Goal: Transaction & Acquisition: Purchase product/service

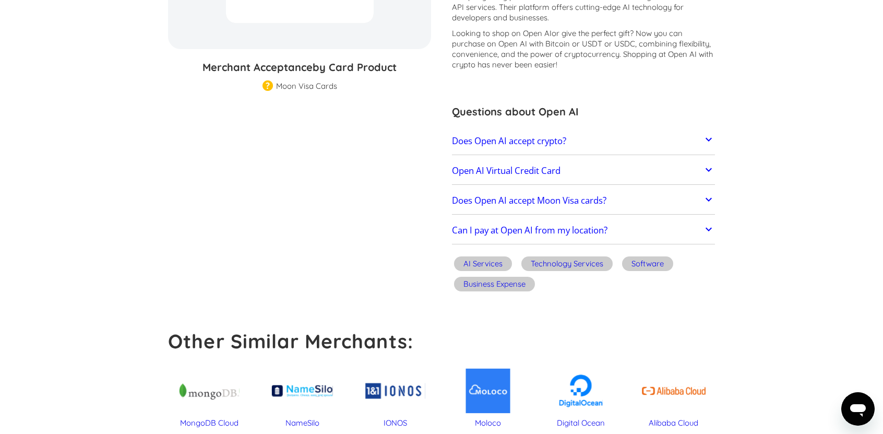
scroll to position [209, 0]
click at [603, 136] on link "Does Open AI accept crypto?" at bounding box center [583, 140] width 263 height 22
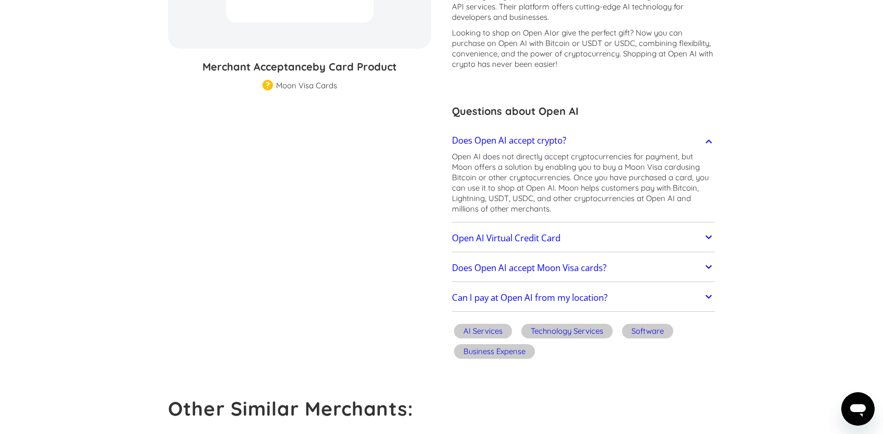
click at [603, 136] on link "Does Open AI accept crypto?" at bounding box center [583, 140] width 263 height 22
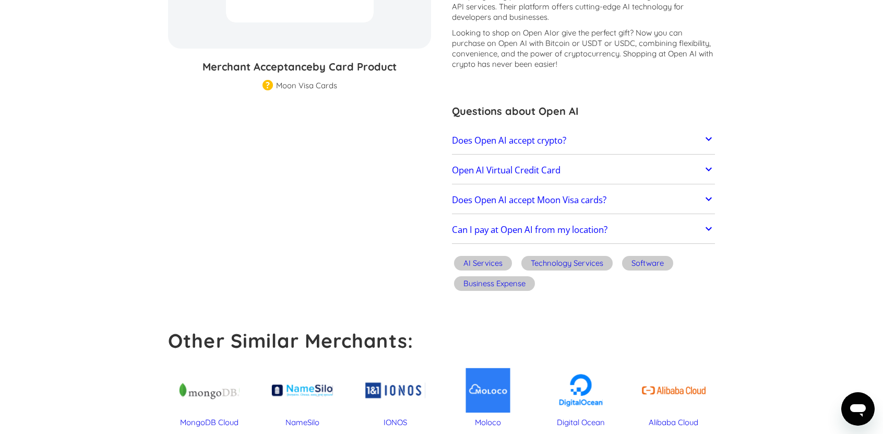
click at [642, 197] on link "Does Open AI accept Moon Visa cards?" at bounding box center [583, 200] width 263 height 22
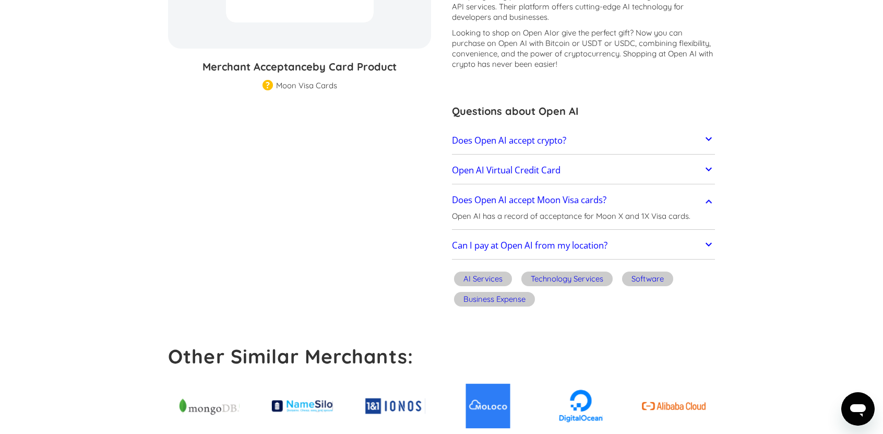
click at [642, 197] on link "Does Open AI accept Moon Visa cards?" at bounding box center [583, 200] width 263 height 22
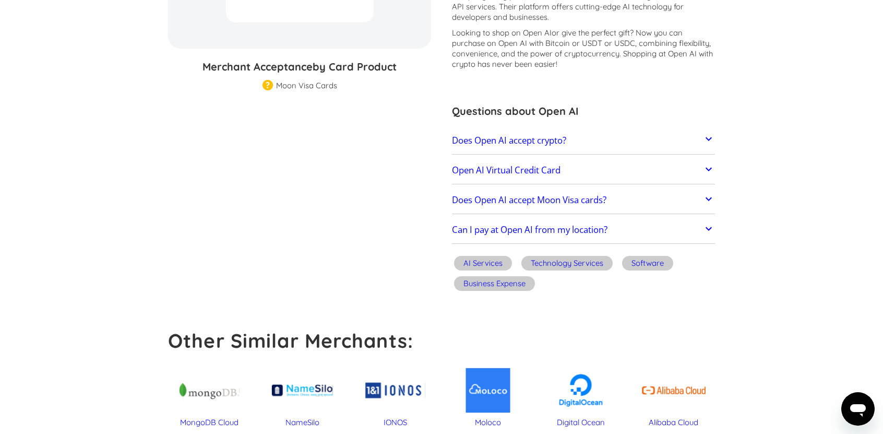
click at [568, 221] on link "Can I pay at Open AI from my location?" at bounding box center [583, 230] width 263 height 22
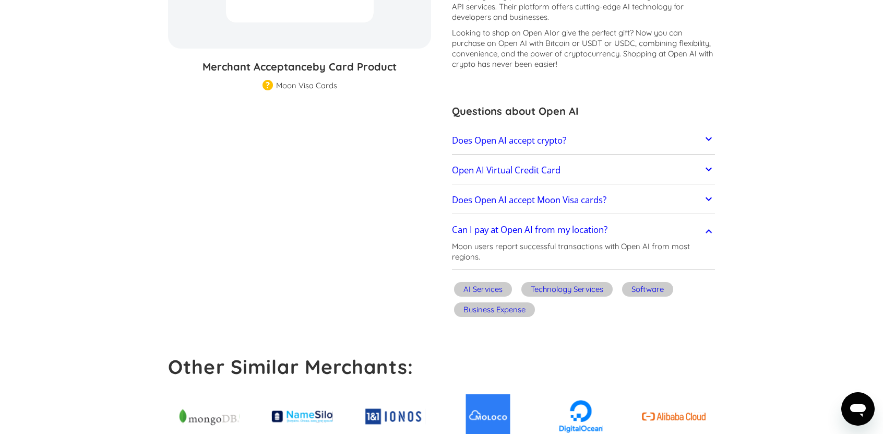
click at [568, 221] on link "Can I pay at Open AI from my location?" at bounding box center [583, 230] width 263 height 22
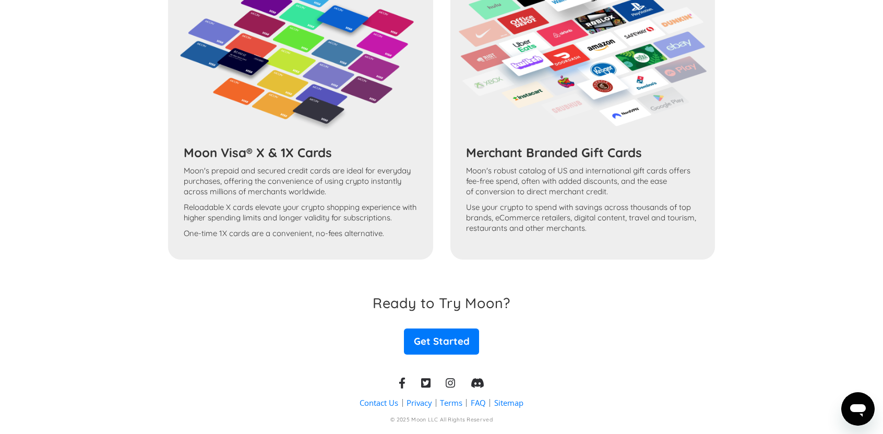
scroll to position [911, 0]
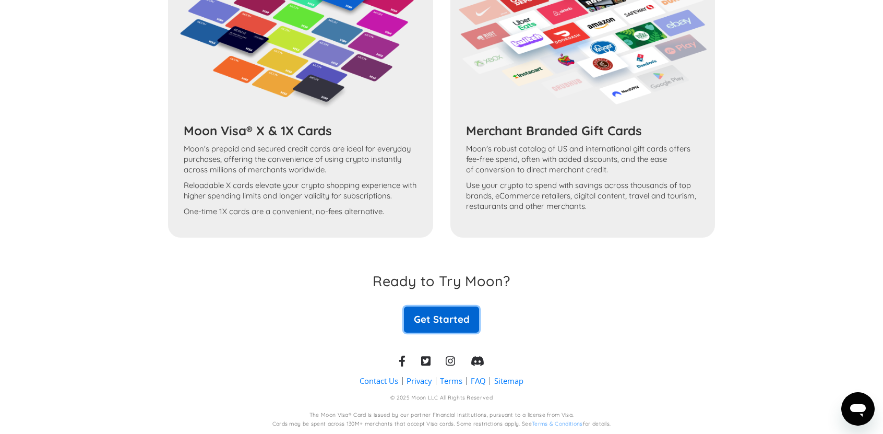
click at [429, 312] on link "Get Started" at bounding box center [441, 319] width 75 height 26
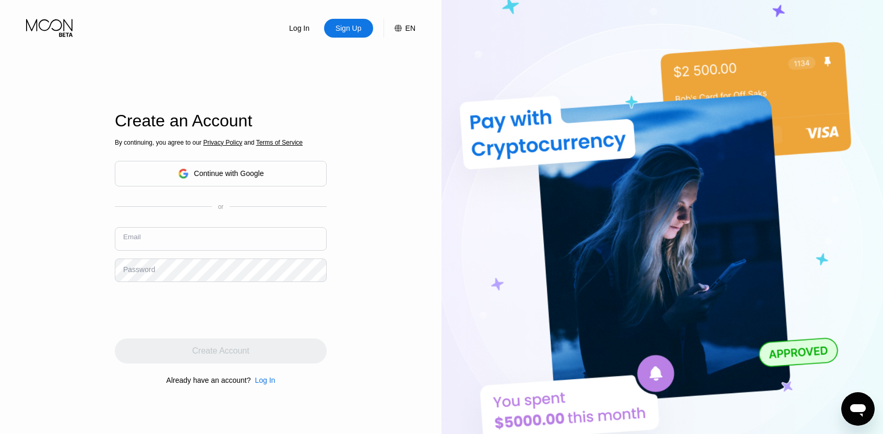
click at [171, 239] on input "text" at bounding box center [221, 238] width 212 height 23
click at [196, 177] on div "Continue with Google" at bounding box center [229, 173] width 70 height 8
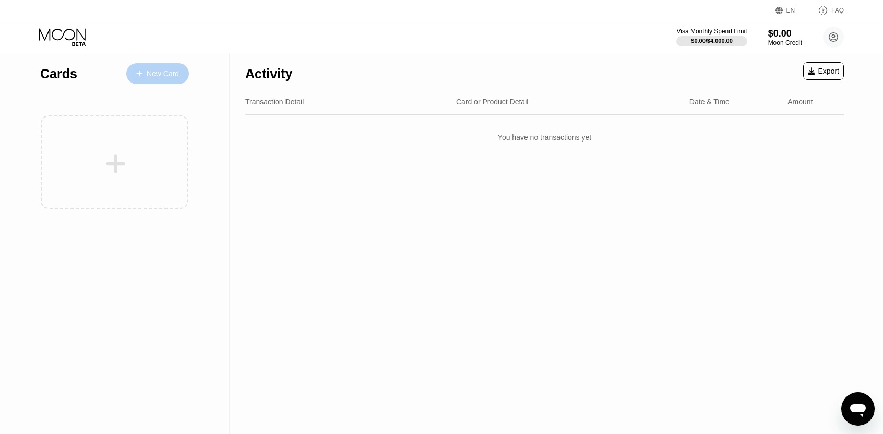
click at [150, 72] on div "New Card" at bounding box center [163, 73] width 32 height 9
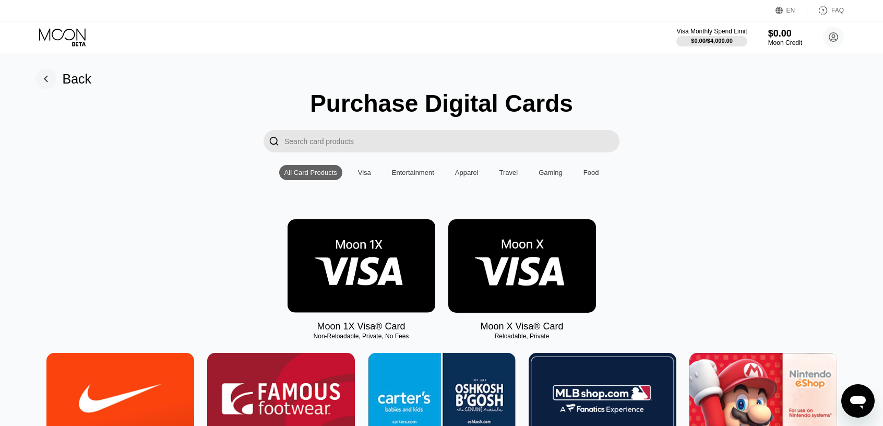
click at [379, 146] on input "Search card products" at bounding box center [451, 141] width 335 height 22
type input "a"
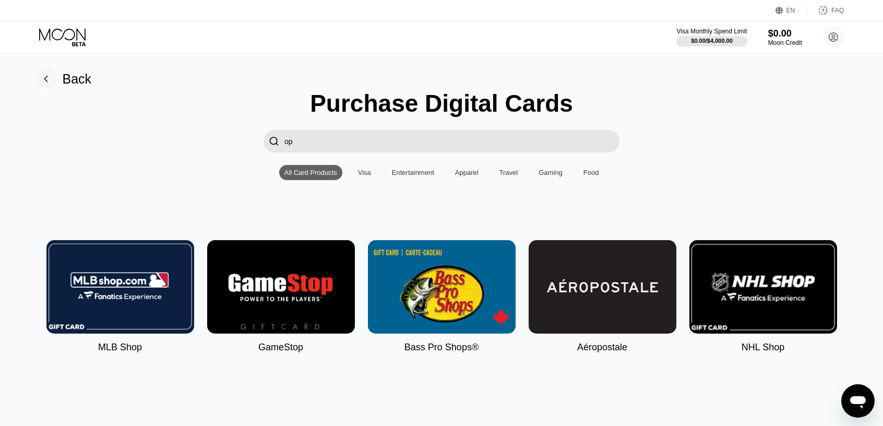
type input "o"
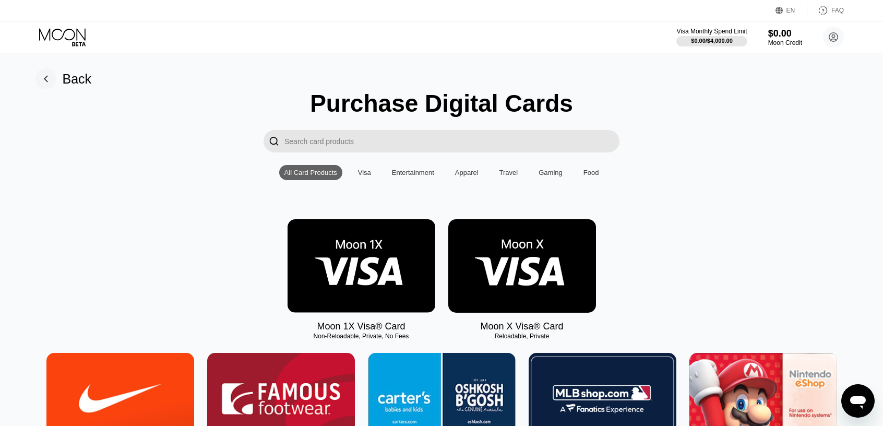
click at [521, 259] on img at bounding box center [522, 265] width 148 height 93
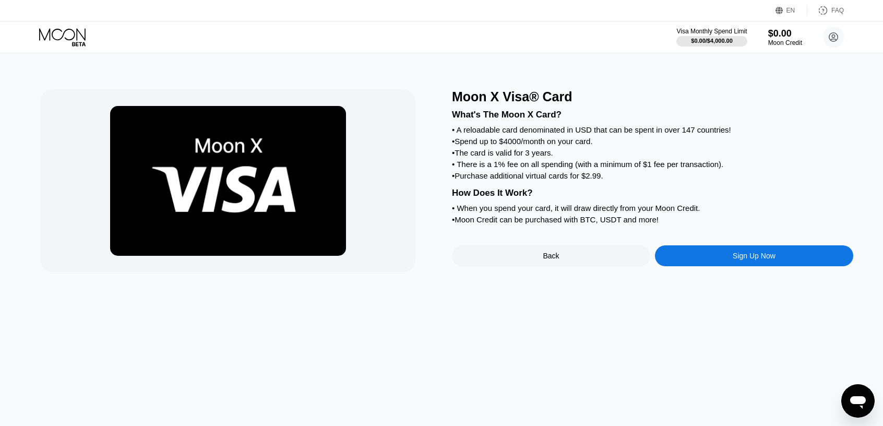
click at [724, 266] on div "Sign Up Now" at bounding box center [754, 255] width 198 height 21
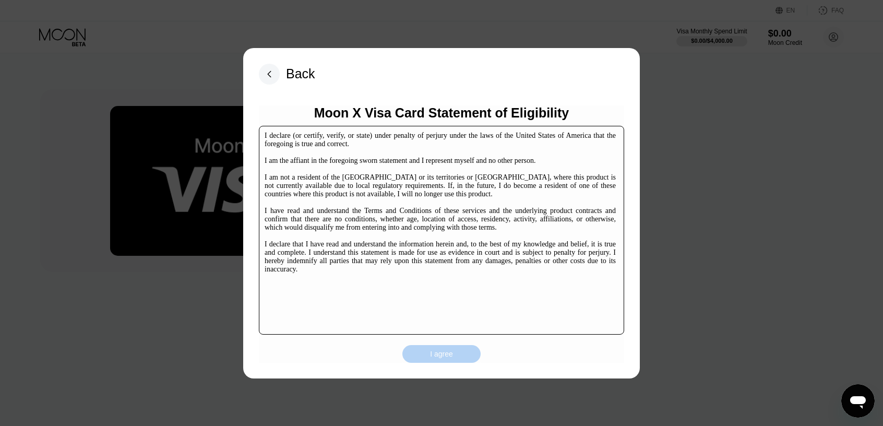
click at [432, 347] on div "I agree" at bounding box center [441, 354] width 78 height 18
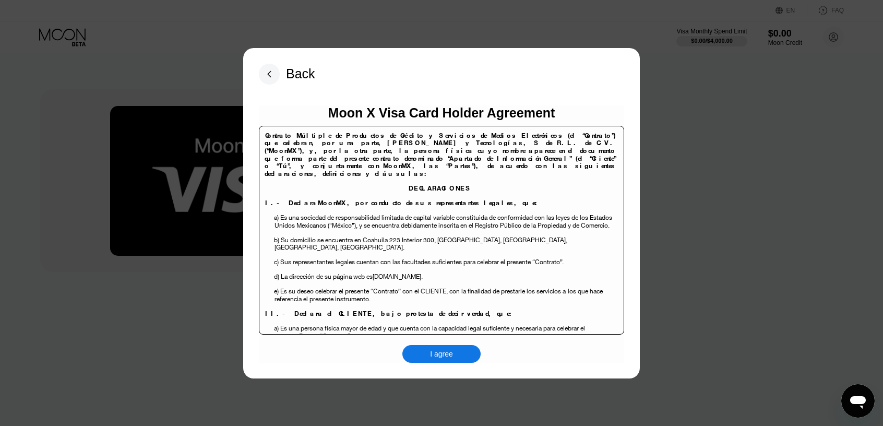
click at [440, 355] on div "I agree" at bounding box center [441, 353] width 23 height 9
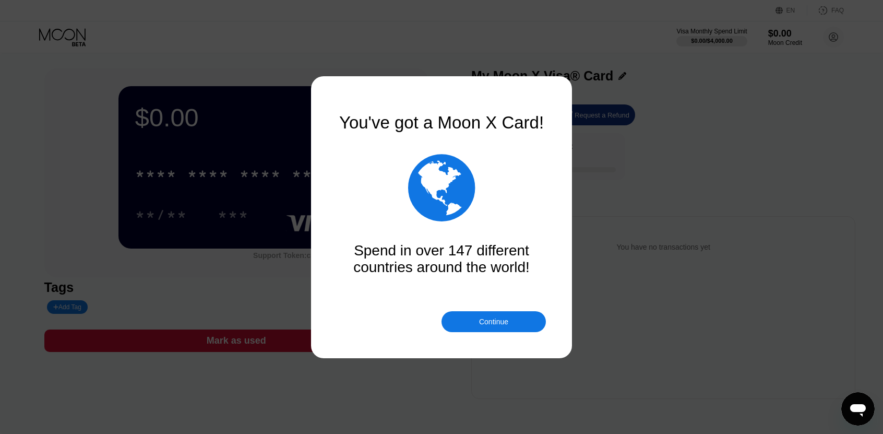
click at [509, 317] on div "Continue" at bounding box center [494, 321] width 104 height 21
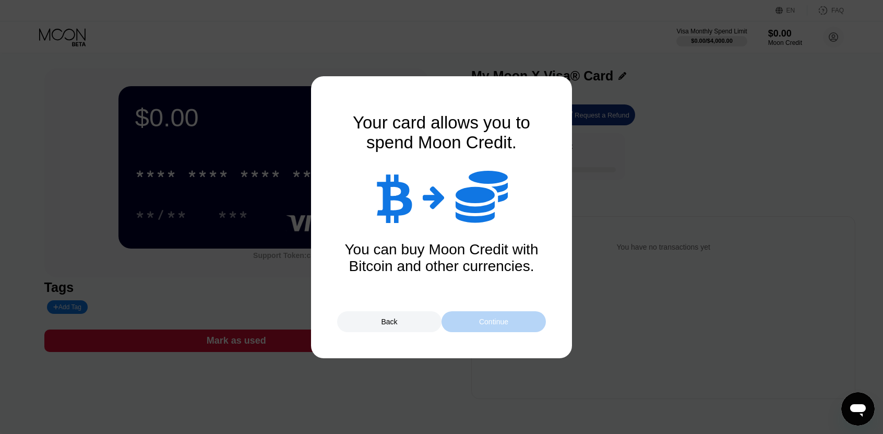
click at [525, 316] on div "Continue" at bounding box center [494, 321] width 104 height 21
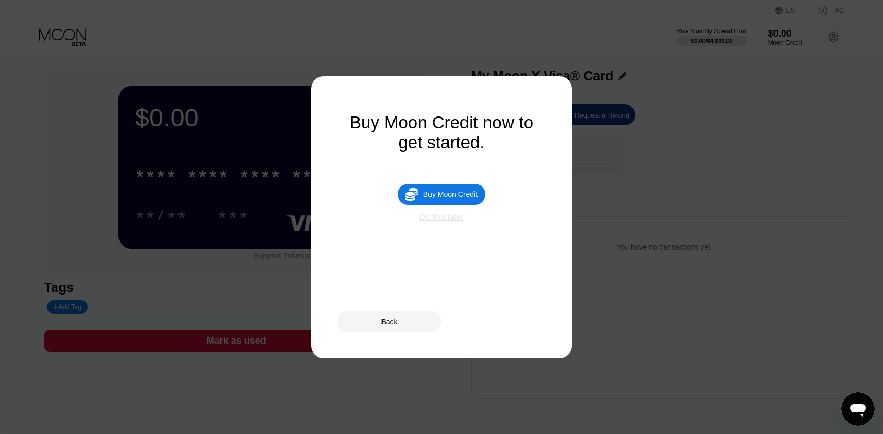
click at [457, 222] on div "Do this later" at bounding box center [441, 216] width 44 height 9
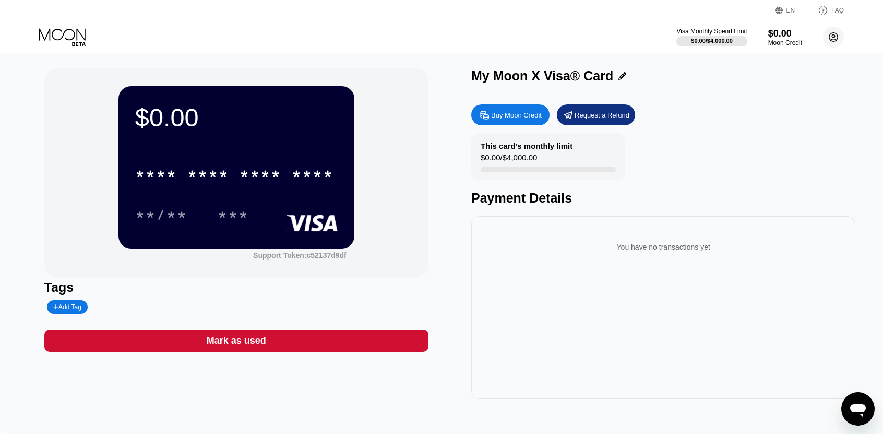
click at [831, 38] on circle at bounding box center [833, 37] width 21 height 21
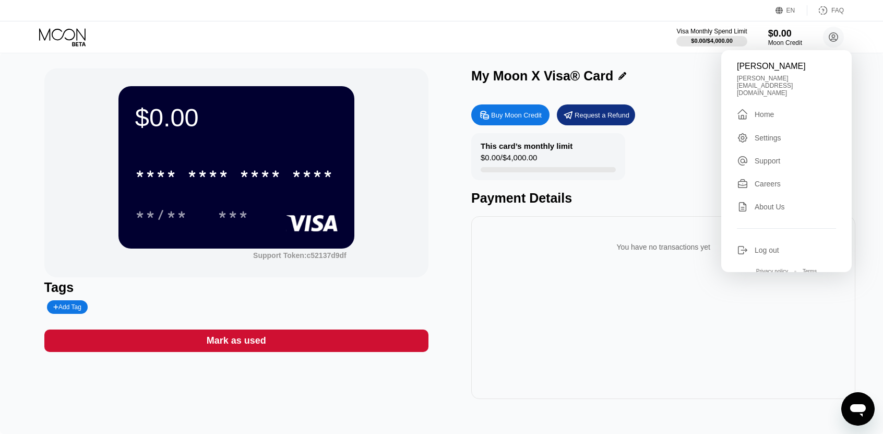
click at [437, 118] on div "$0.00 * * * * * * * * * * * * **** **/** *** Support Token: c52137d9df Tags Add…" at bounding box center [441, 233] width 795 height 330
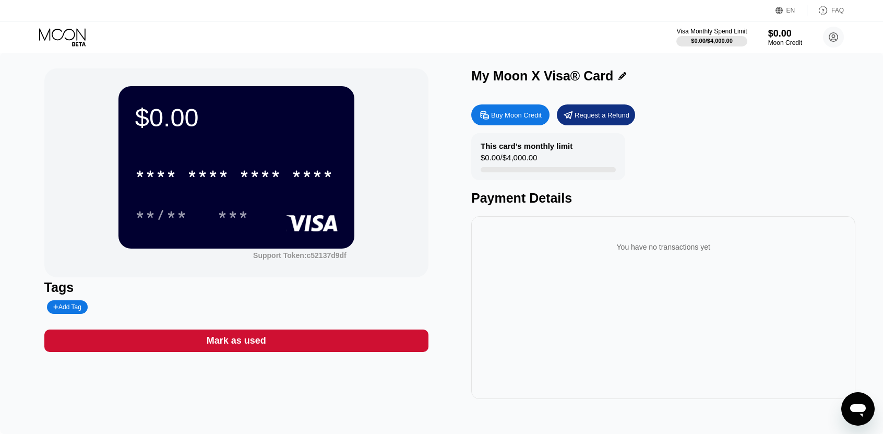
click at [521, 115] on div "Buy Moon Credit" at bounding box center [516, 115] width 51 height 9
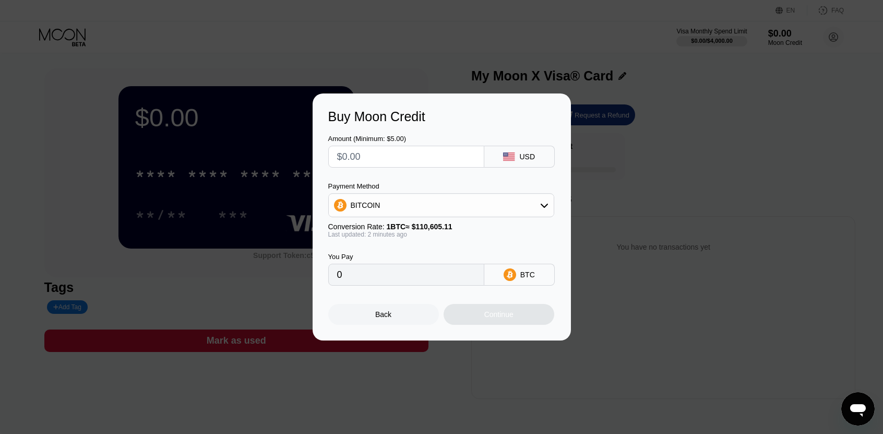
drag, startPoint x: 372, startPoint y: 157, endPoint x: 315, endPoint y: 156, distance: 56.9
click at [315, 156] on div "Buy Moon Credit Amount (Minimum: $5.00) USD Payment Method BITCOIN Conversion R…" at bounding box center [442, 216] width 258 height 247
type input "$10"
type input "0.00009042"
type input "$10"
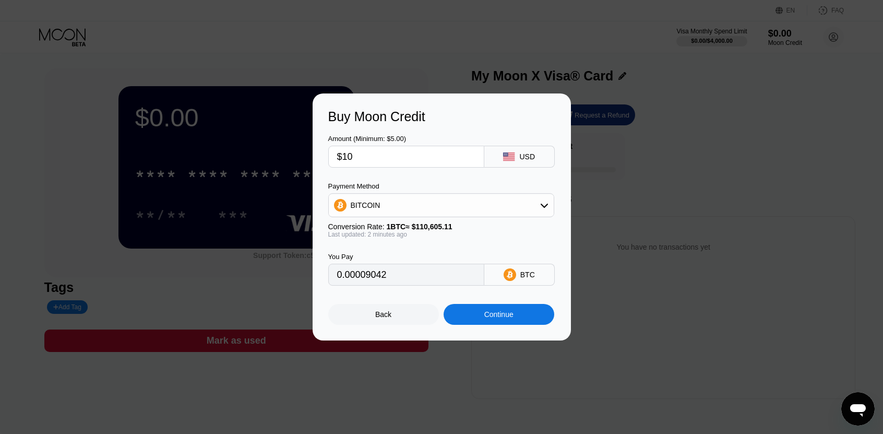
click at [371, 204] on div "BITCOIN" at bounding box center [366, 205] width 30 height 8
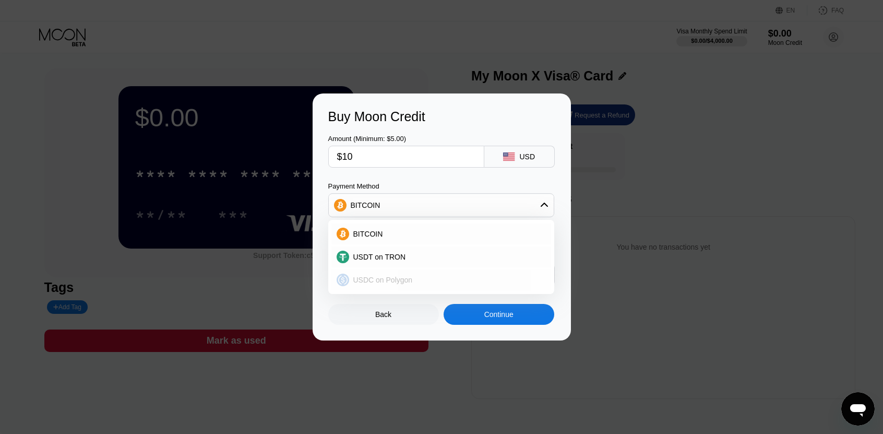
click at [400, 279] on span "USDC on Polygon" at bounding box center [383, 280] width 60 height 8
type input "10.00000000"
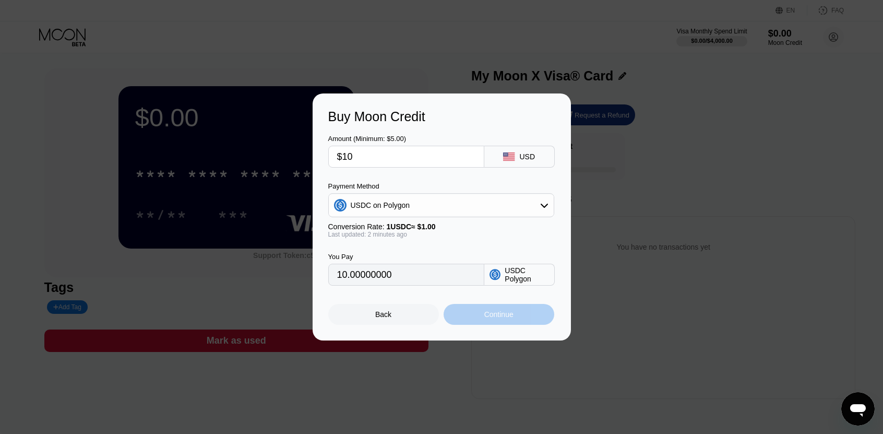
click at [494, 317] on div "Continue" at bounding box center [498, 314] width 29 height 8
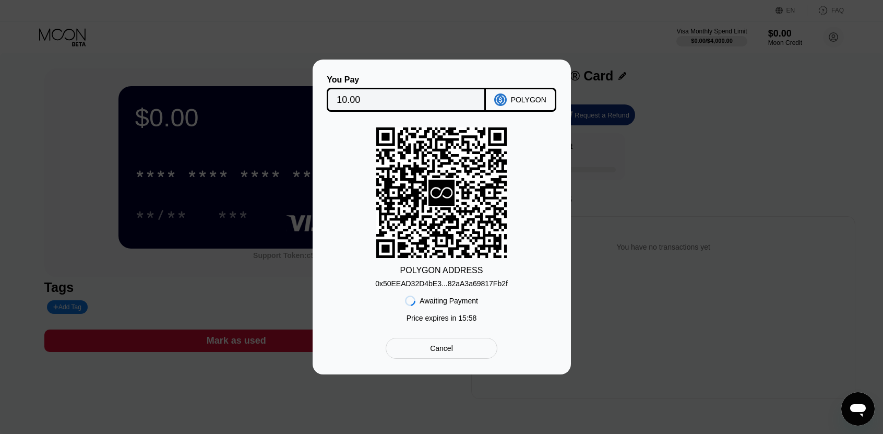
click at [512, 99] on div "POLYGON" at bounding box center [528, 100] width 35 height 8
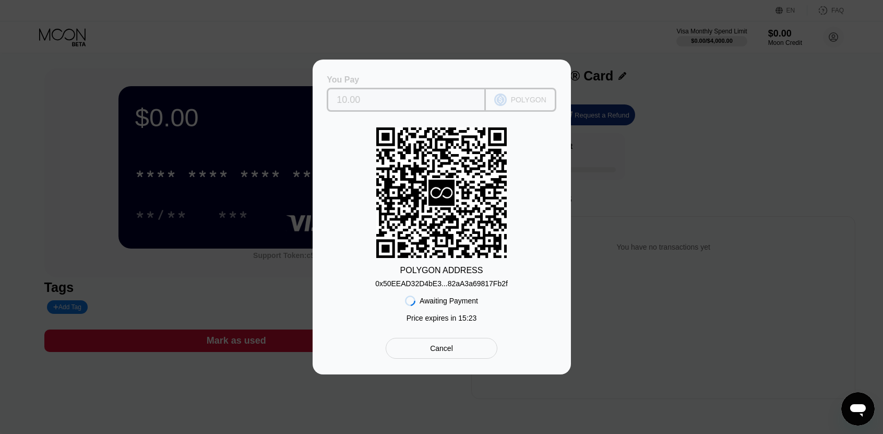
click at [512, 99] on div "POLYGON" at bounding box center [528, 100] width 35 height 8
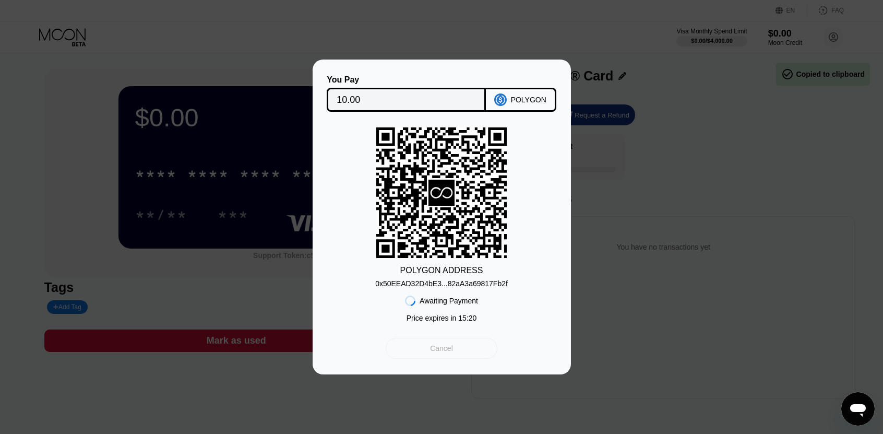
click at [448, 353] on div "Cancel" at bounding box center [441, 347] width 23 height 9
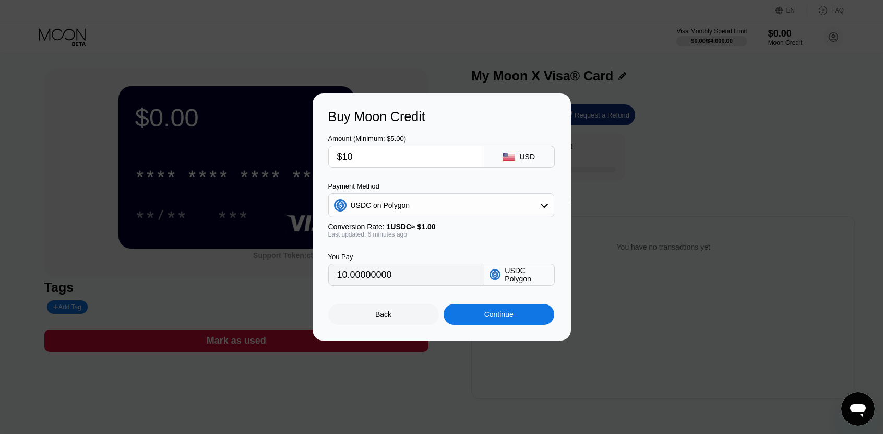
drag, startPoint x: 388, startPoint y: 154, endPoint x: 343, endPoint y: 158, distance: 45.5
click at [343, 158] on input "$10" at bounding box center [406, 156] width 138 height 21
type input "$5"
type input "5.00000000"
type input "$5"
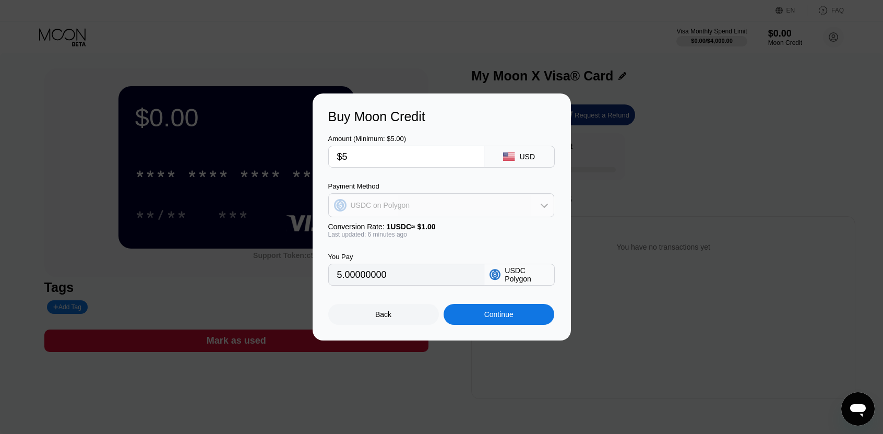
click at [422, 203] on div "USDC on Polygon" at bounding box center [441, 205] width 225 height 21
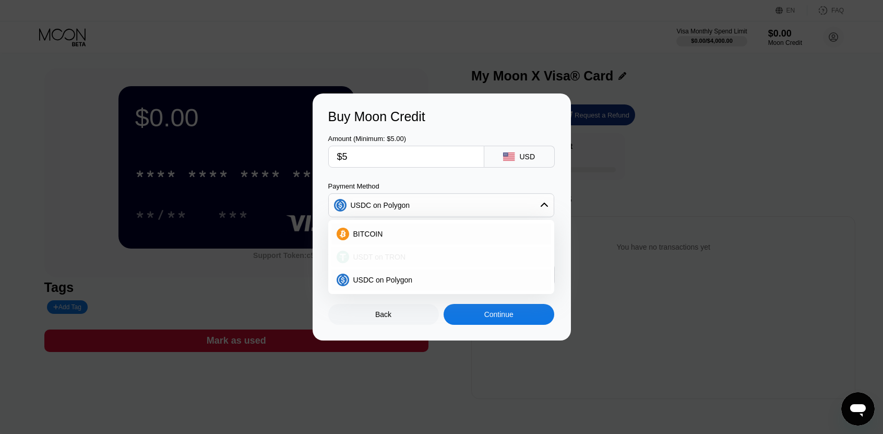
click at [411, 256] on div "USDT on TRON" at bounding box center [447, 257] width 197 height 8
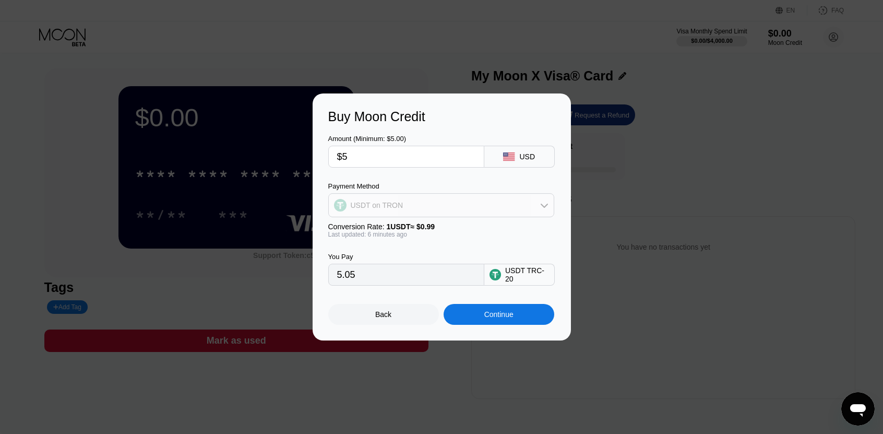
click at [414, 205] on div "USDT on TRON" at bounding box center [441, 205] width 225 height 21
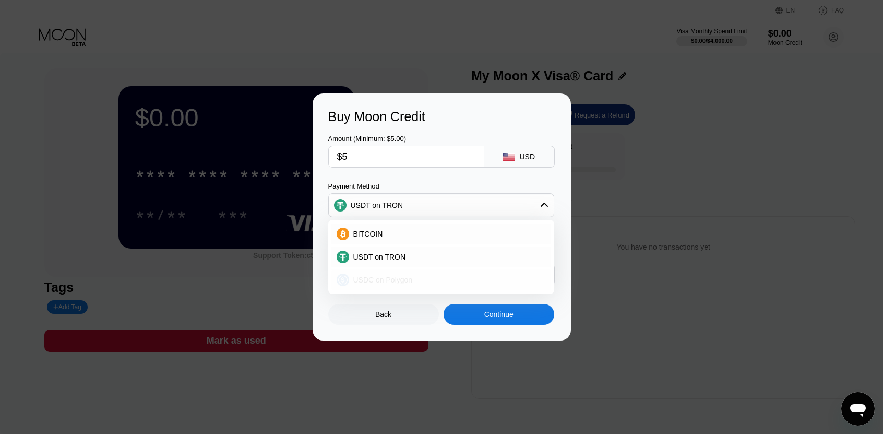
click at [402, 276] on span "USDC on Polygon" at bounding box center [383, 280] width 60 height 8
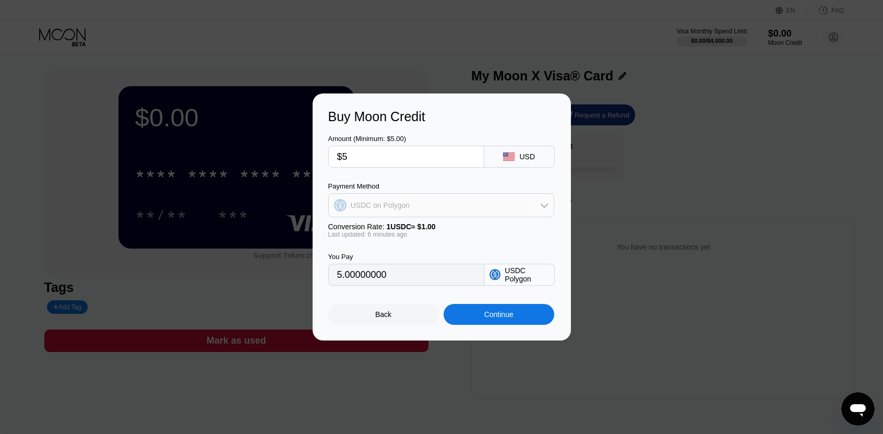
click at [413, 213] on div "USDC on Polygon" at bounding box center [441, 205] width 225 height 21
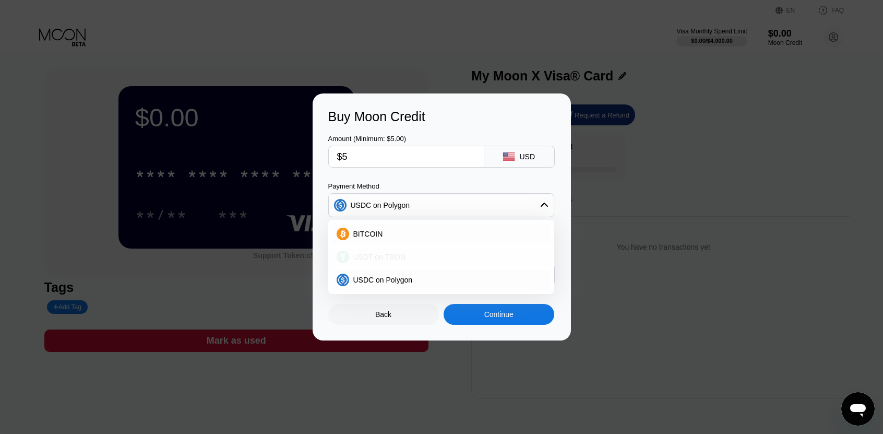
click at [413, 256] on div "USDT on TRON" at bounding box center [447, 257] width 197 height 8
type input "5.05"
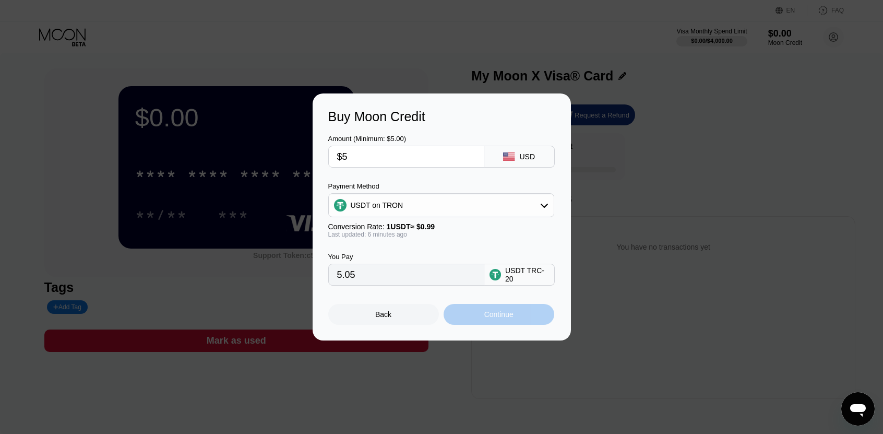
click at [503, 325] on div "Continue" at bounding box center [499, 314] width 111 height 21
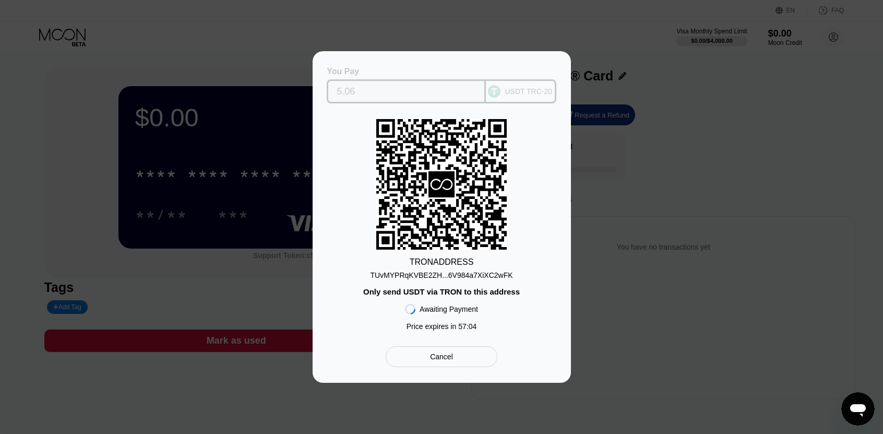
click at [446, 90] on input "5.06" at bounding box center [406, 91] width 139 height 21
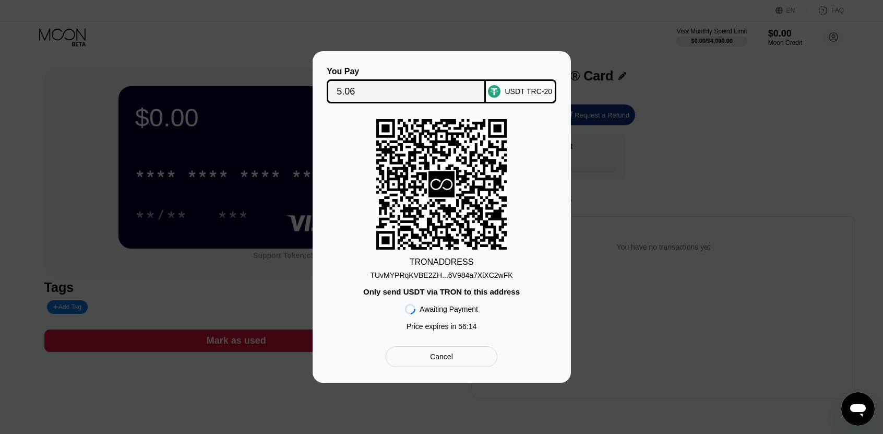
click at [222, 264] on div "You Pay 5.06 USDT TRC-20 TRON ADDRESS TUvMYPRqKVBE2ZH...6V984a7XiXC2wFK Only se…" at bounding box center [441, 216] width 883 height 331
click at [444, 367] on div "Cancel" at bounding box center [441, 356] width 111 height 21
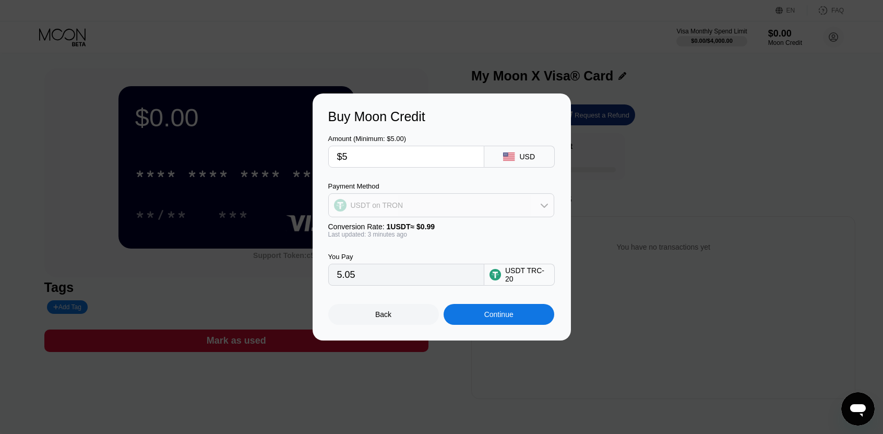
click at [479, 206] on div "USDT on TRON" at bounding box center [441, 205] width 225 height 21
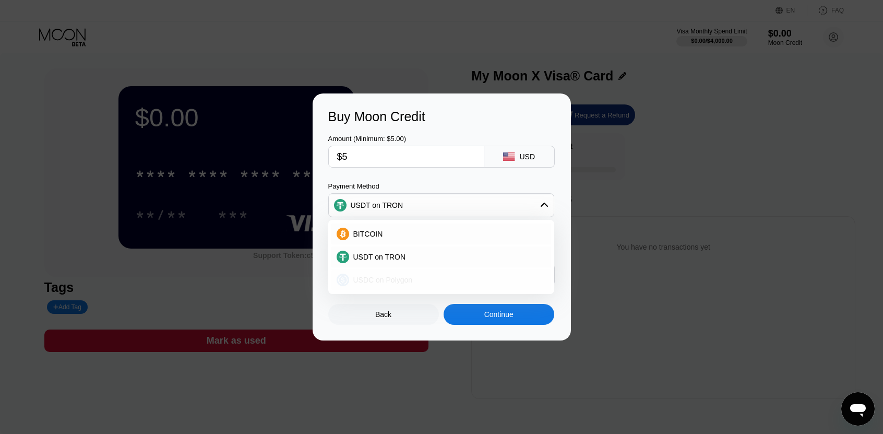
click at [430, 280] on div "USDC on Polygon" at bounding box center [447, 280] width 197 height 8
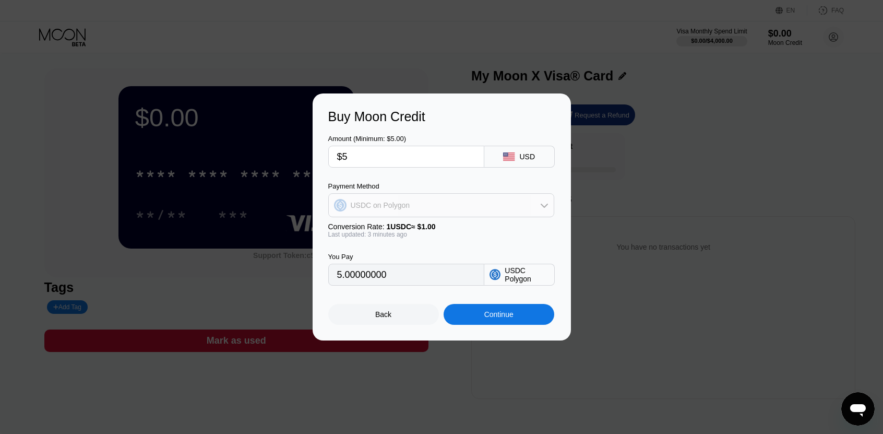
click at [418, 210] on div "USDC on Polygon" at bounding box center [441, 205] width 225 height 21
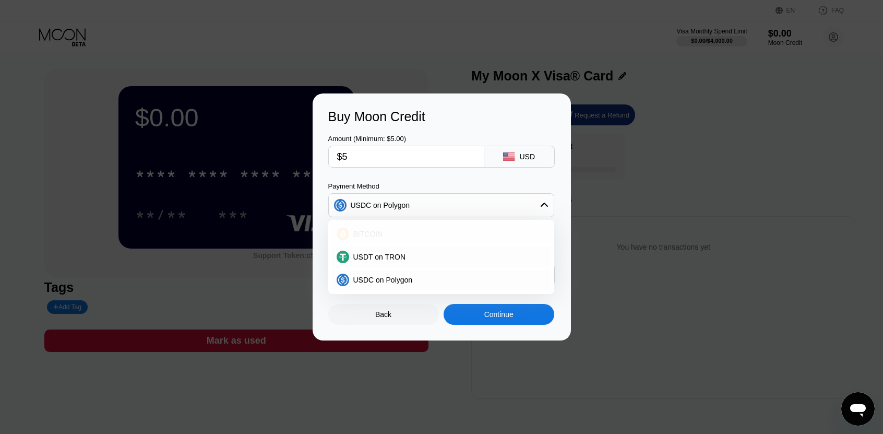
click at [408, 235] on div "BITCOIN" at bounding box center [447, 234] width 197 height 8
type input "0.00004511"
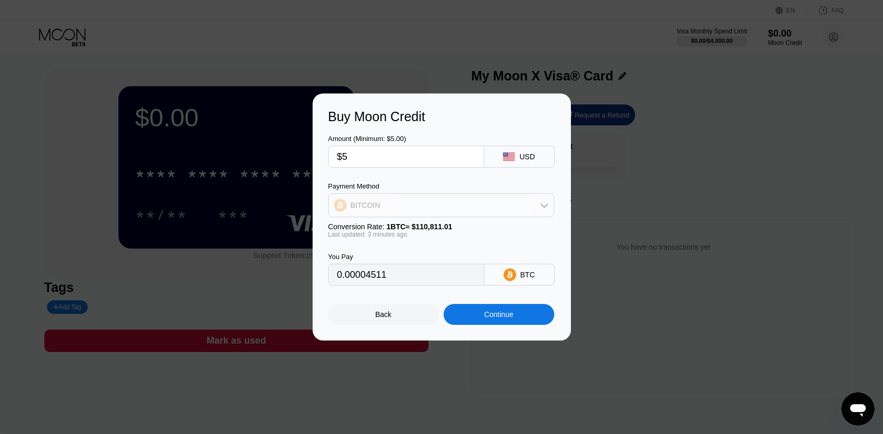
click at [448, 206] on div "BITCOIN" at bounding box center [441, 205] width 225 height 21
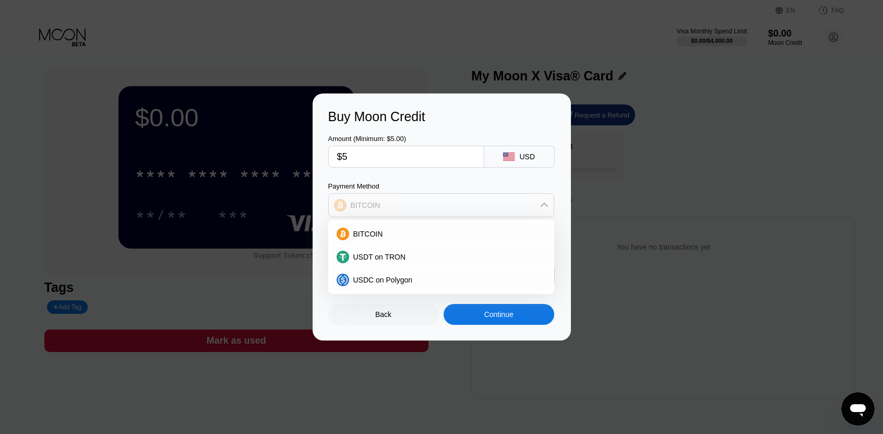
click at [448, 206] on div "BITCOIN" at bounding box center [441, 205] width 225 height 21
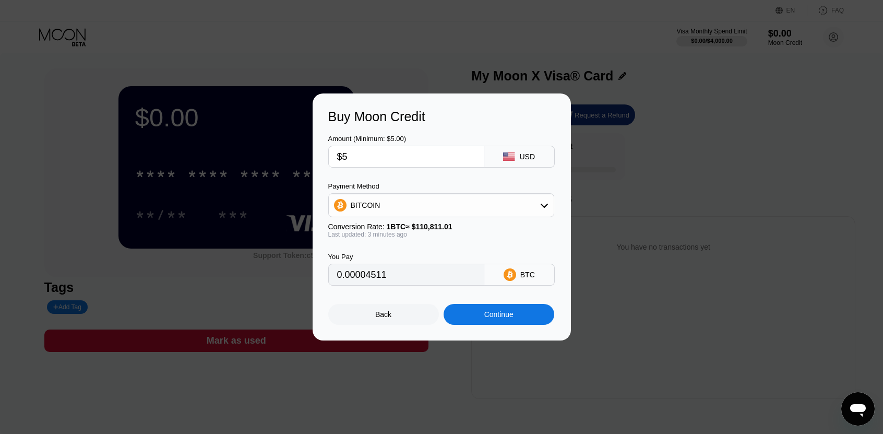
click at [448, 206] on div "BITCOIN" at bounding box center [441, 205] width 225 height 21
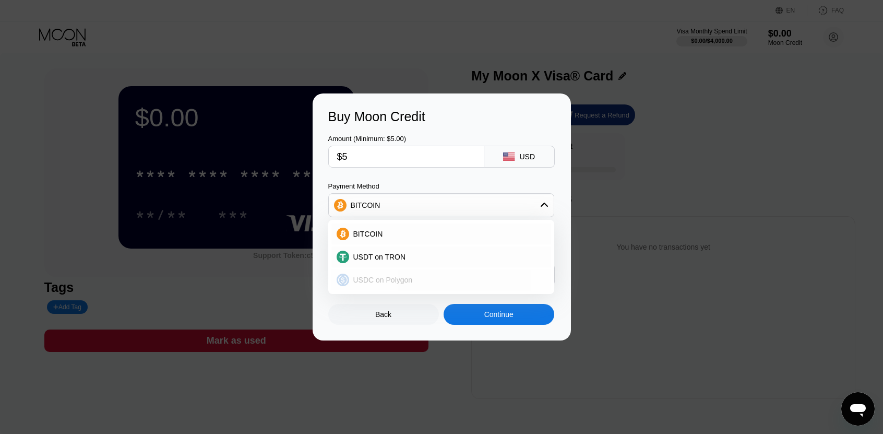
click at [426, 280] on div "USDC on Polygon" at bounding box center [447, 280] width 197 height 8
type input "5.00000000"
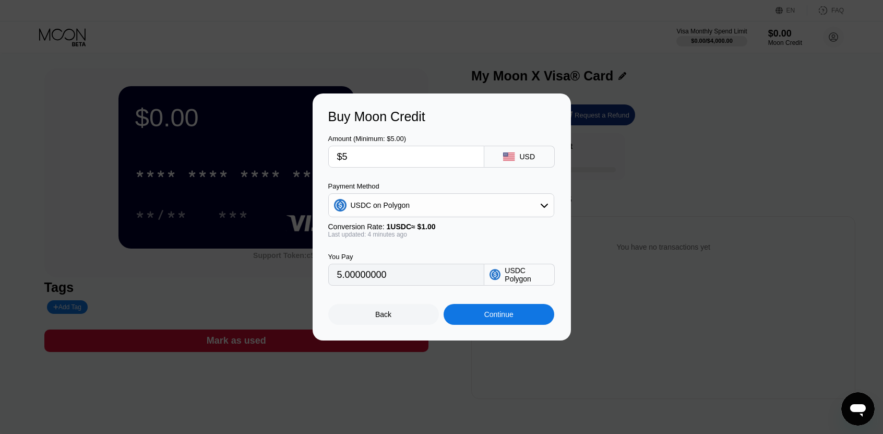
click at [495, 316] on div "Continue" at bounding box center [498, 314] width 29 height 8
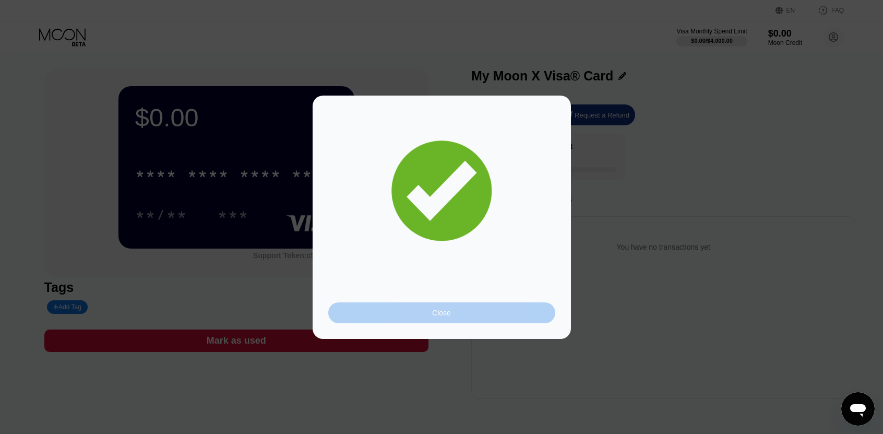
click at [449, 316] on div "Close" at bounding box center [441, 312] width 19 height 8
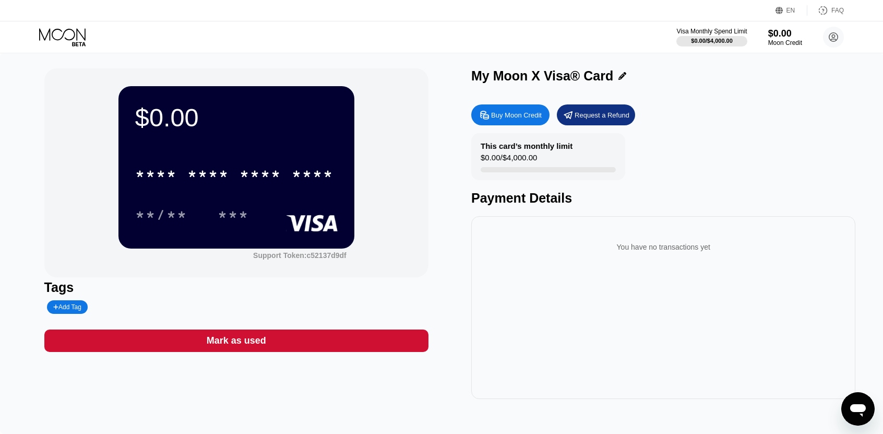
click at [264, 197] on div "* * * * * * * * * * * * **** **/** ***" at bounding box center [236, 184] width 203 height 62
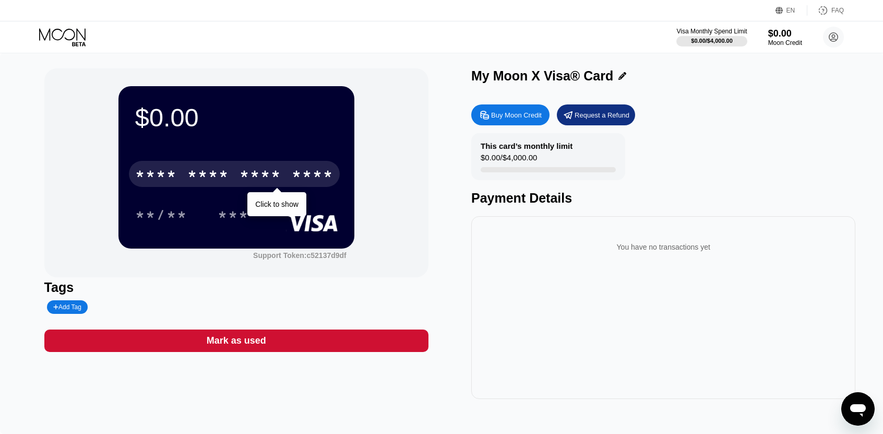
click at [269, 178] on div "* * * *" at bounding box center [261, 175] width 42 height 17
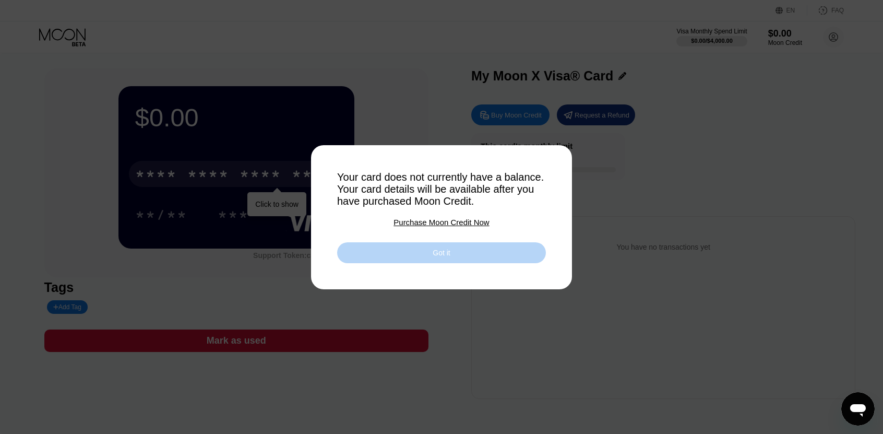
click at [448, 257] on div "Got it" at bounding box center [441, 252] width 17 height 9
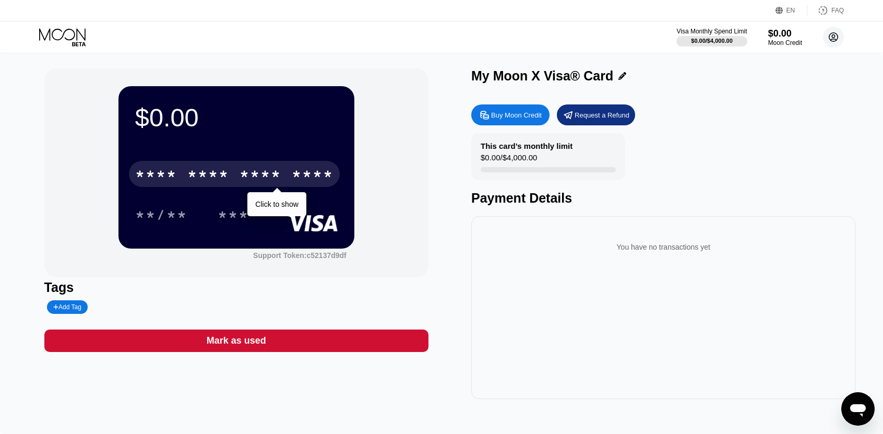
click at [840, 41] on circle at bounding box center [833, 37] width 21 height 21
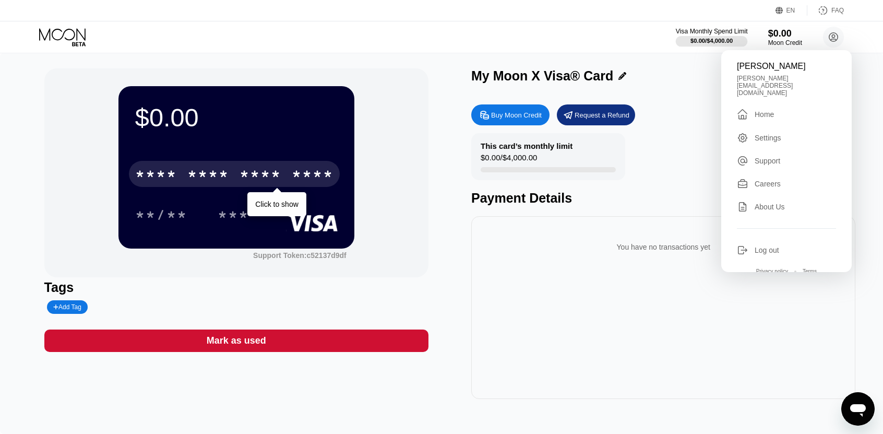
click at [714, 35] on div "Visa Monthly Spend Limit" at bounding box center [712, 31] width 72 height 7
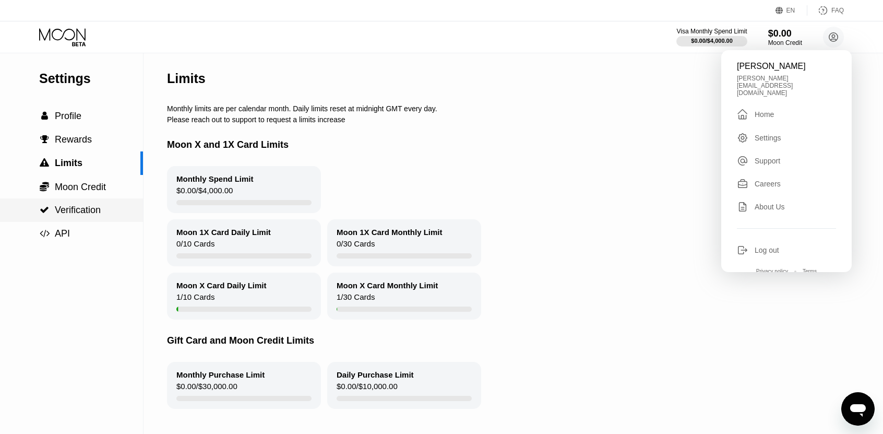
click at [87, 210] on span "Verification" at bounding box center [78, 210] width 46 height 10
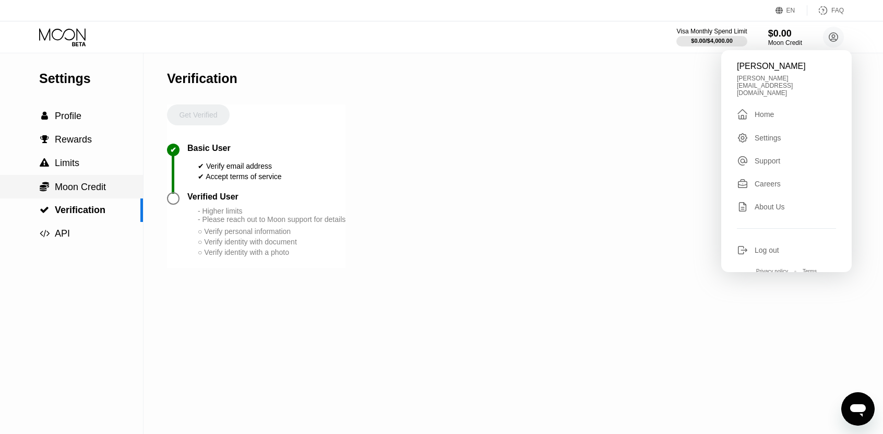
click at [94, 186] on span "Moon Credit" at bounding box center [80, 187] width 51 height 10
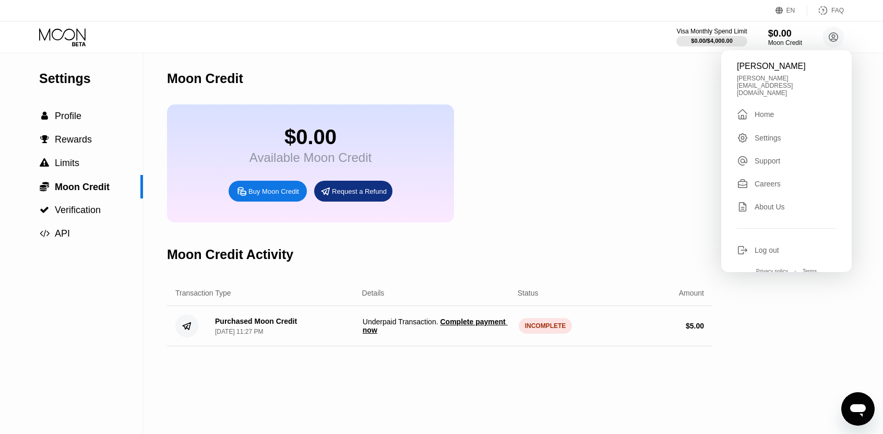
click at [455, 330] on span "Complete payment now" at bounding box center [435, 325] width 145 height 17
click at [67, 213] on span "Verification" at bounding box center [78, 210] width 46 height 10
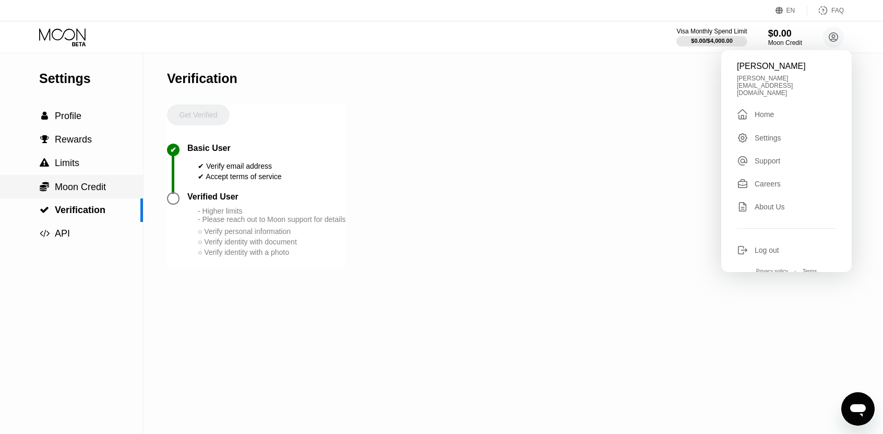
click at [85, 191] on span "Moon Credit" at bounding box center [80, 187] width 51 height 10
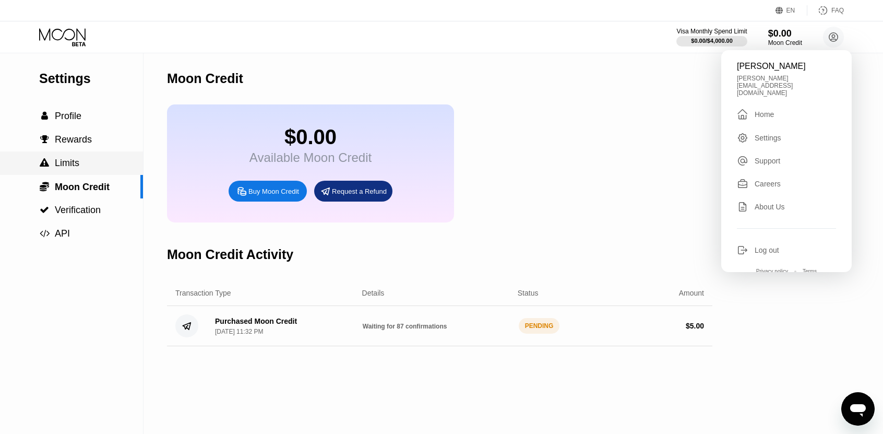
click at [88, 172] on div " Limits" at bounding box center [71, 162] width 143 height 23
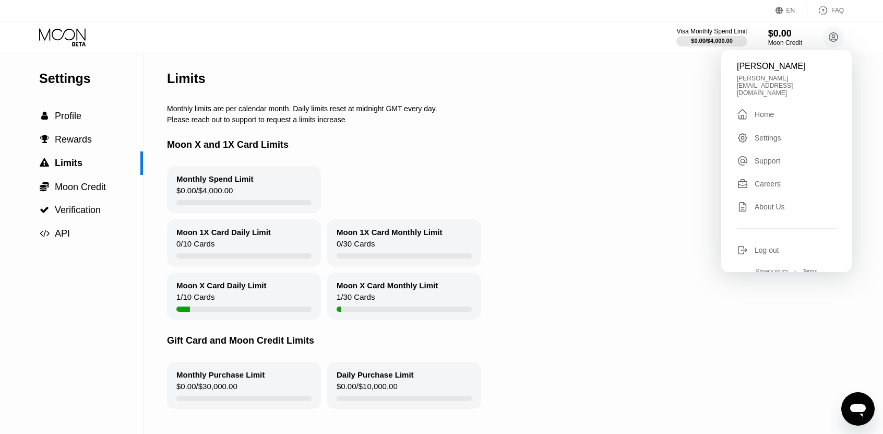
click at [262, 296] on div "Moon X Card Daily Limit 1 / 10 Cards" at bounding box center [244, 295] width 154 height 47
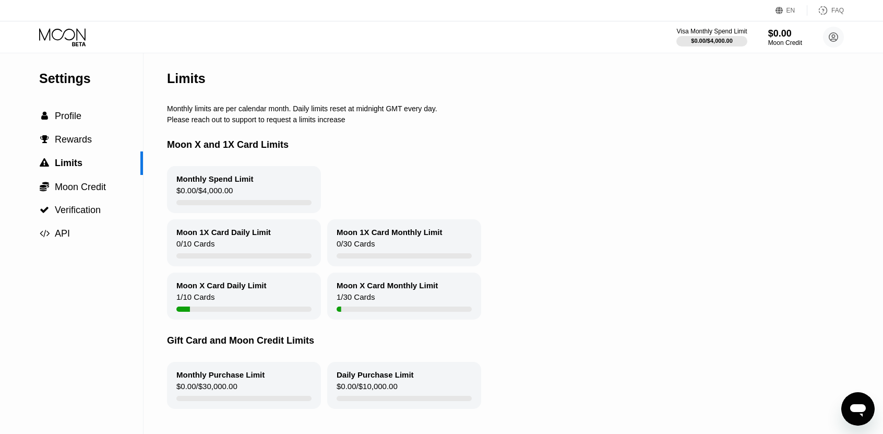
click at [268, 294] on div "Moon X Card Daily Limit 1 / 10 Cards" at bounding box center [244, 295] width 154 height 47
click at [395, 232] on div "Moon 1X Card Monthly Limit" at bounding box center [390, 232] width 106 height 9
click at [274, 244] on div "Moon 1X Card Daily Limit 0 / 10 Cards" at bounding box center [244, 242] width 154 height 47
click at [377, 245] on div "Moon 1X Card Monthly Limit 0 / 30 Cards" at bounding box center [404, 242] width 154 height 47
click at [74, 190] on span "Moon Credit" at bounding box center [80, 187] width 51 height 10
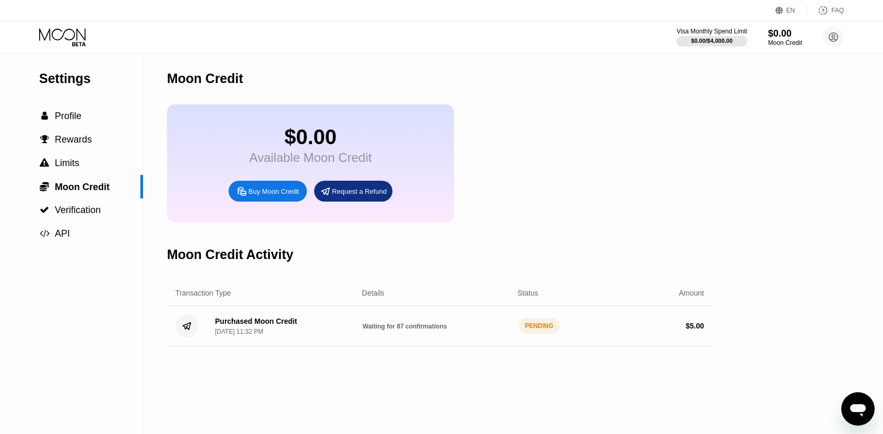
click at [53, 299] on div "Settings  Profile  Rewards  Limits  Moon Credit  Verification  API" at bounding box center [72, 243] width 144 height 381
click at [238, 325] on div "Purchased Moon Credit" at bounding box center [256, 321] width 82 height 8
click at [200, 342] on div "Purchased Moon Credit [DATE] 11:32 PM Waiting for 87 confirmations PENDING $ 5.…" at bounding box center [439, 326] width 545 height 40
drag, startPoint x: 198, startPoint y: 341, endPoint x: 262, endPoint y: 337, distance: 63.8
click at [199, 340] on div "Purchased Moon Credit [DATE] 11:32 PM Waiting for 87 confirmations PENDING $ 5.…" at bounding box center [439, 326] width 545 height 40
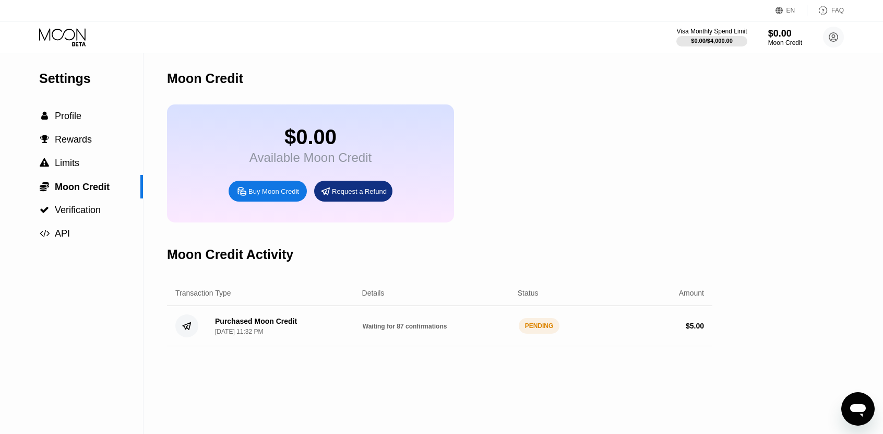
drag, startPoint x: 263, startPoint y: 337, endPoint x: 350, endPoint y: 336, distance: 87.7
click at [264, 335] on div "Purchased Moon Credit [DATE] 11:32 PM" at bounding box center [256, 326] width 82 height 18
click at [98, 162] on div " Limits" at bounding box center [71, 163] width 143 height 11
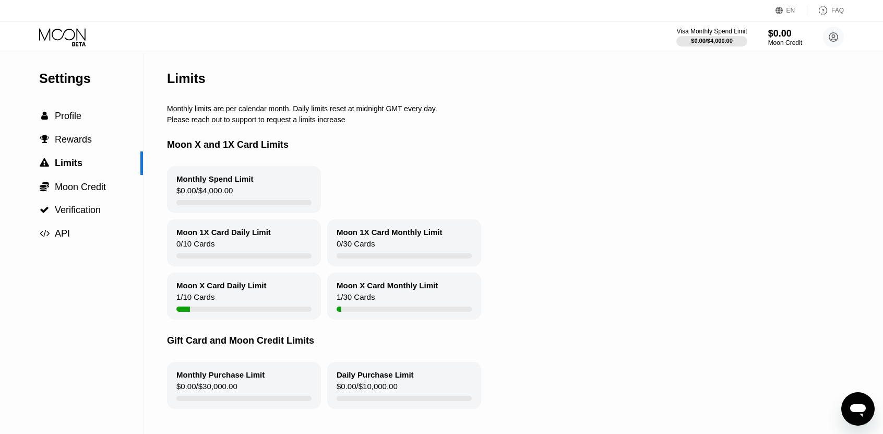
click at [81, 38] on icon at bounding box center [63, 37] width 49 height 18
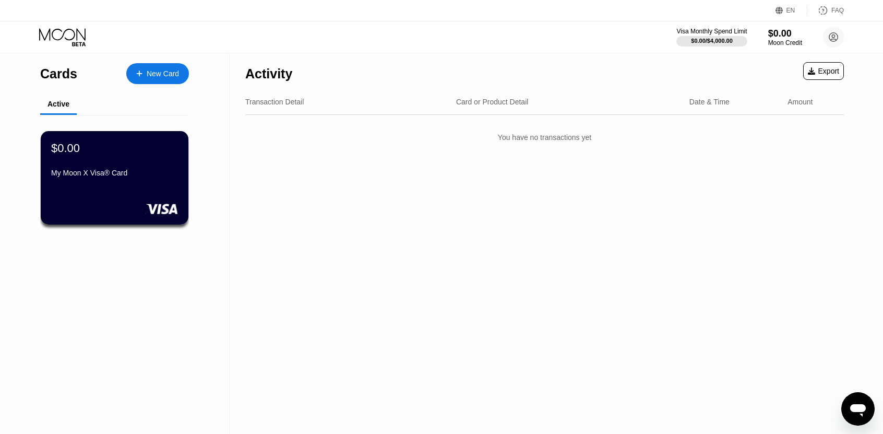
click at [846, 33] on div "Visa Monthly Spend Limit $0.00 / $4,000.00 $0.00 Moon Credit [PERSON_NAME] [PER…" at bounding box center [441, 36] width 883 height 31
click at [839, 35] on circle at bounding box center [833, 37] width 21 height 21
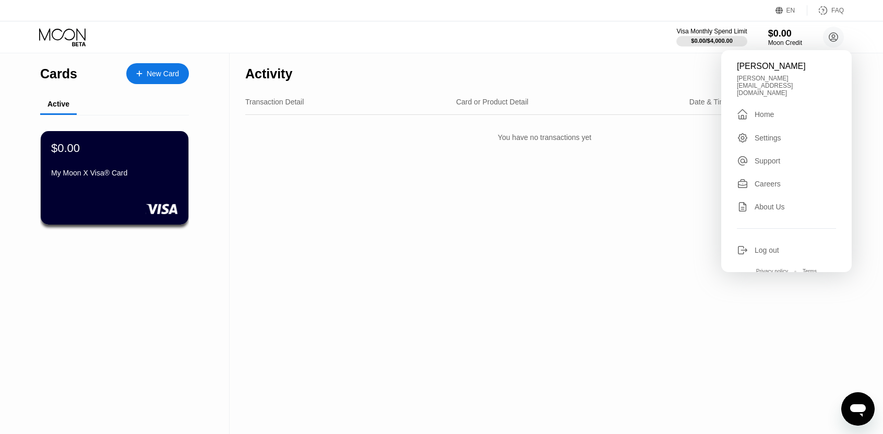
click at [580, 174] on div "Activity Export Transaction Detail Card or Product Detail Date & Time Amount Yo…" at bounding box center [545, 243] width 630 height 381
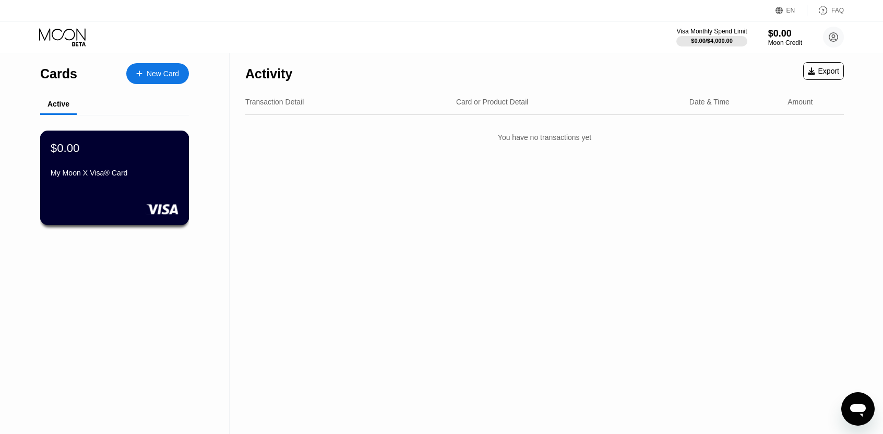
click at [94, 163] on div "$0.00 My Moon X Visa® Card" at bounding box center [115, 161] width 128 height 40
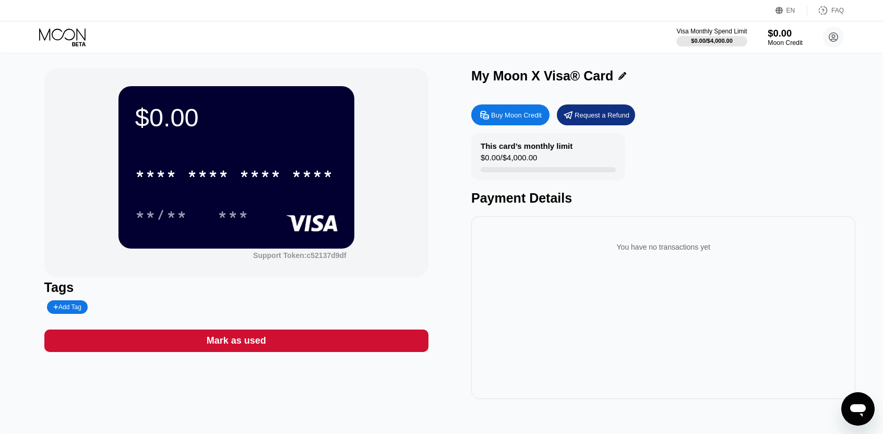
click at [774, 32] on div "$0.00" at bounding box center [785, 33] width 35 height 11
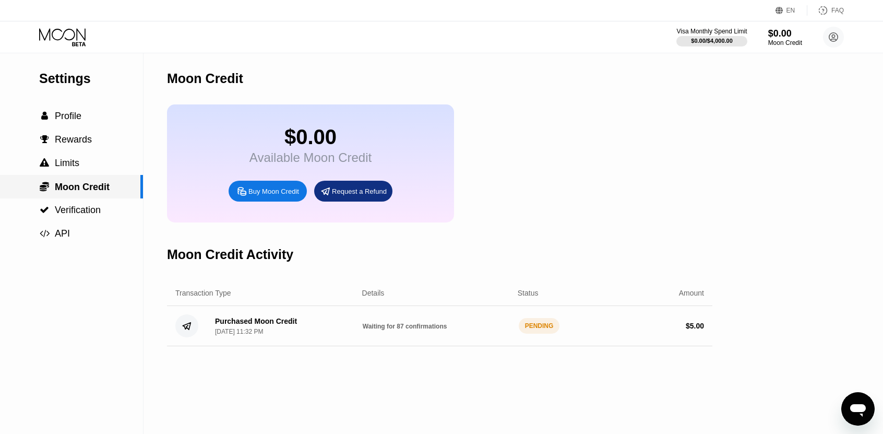
click at [75, 192] on span "Moon Credit" at bounding box center [82, 187] width 55 height 10
click at [84, 213] on span "Verification" at bounding box center [78, 210] width 46 height 10
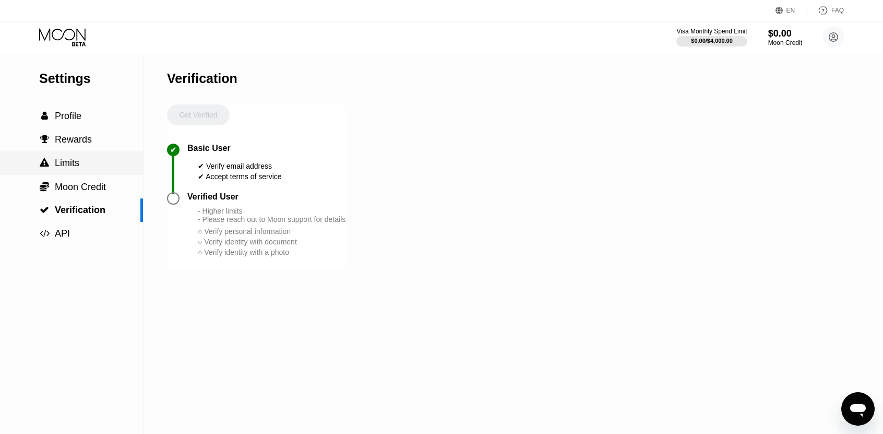
click at [85, 169] on div " Limits" at bounding box center [71, 163] width 143 height 11
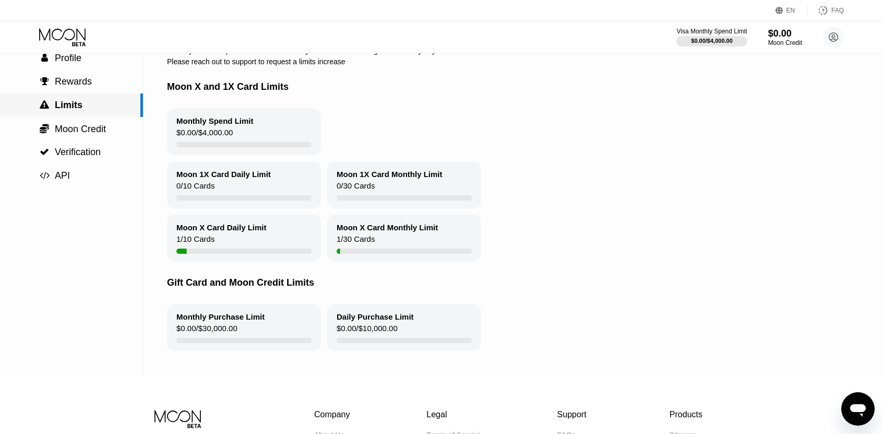
scroll to position [104, 0]
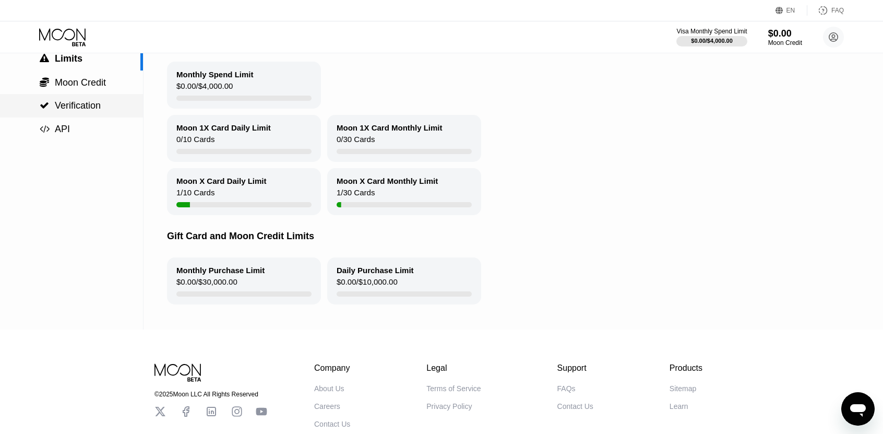
click at [82, 107] on span "Verification" at bounding box center [78, 105] width 46 height 10
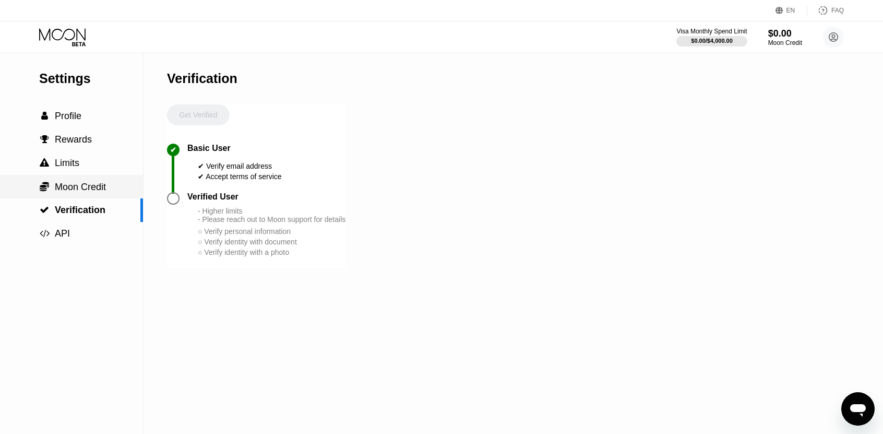
click at [70, 188] on span "Moon Credit" at bounding box center [80, 187] width 51 height 10
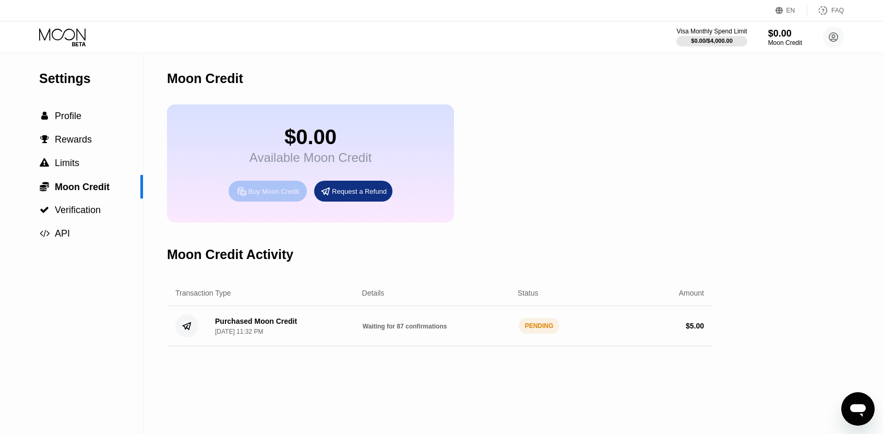
click at [289, 196] on div "Buy Moon Credit" at bounding box center [273, 191] width 51 height 9
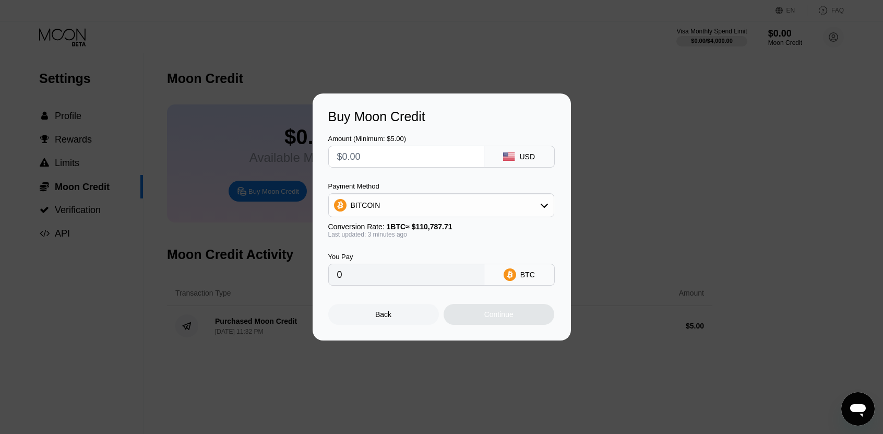
click at [401, 156] on input "text" at bounding box center [406, 156] width 138 height 21
type input "$5"
type input "0.00004514"
type input "$5"
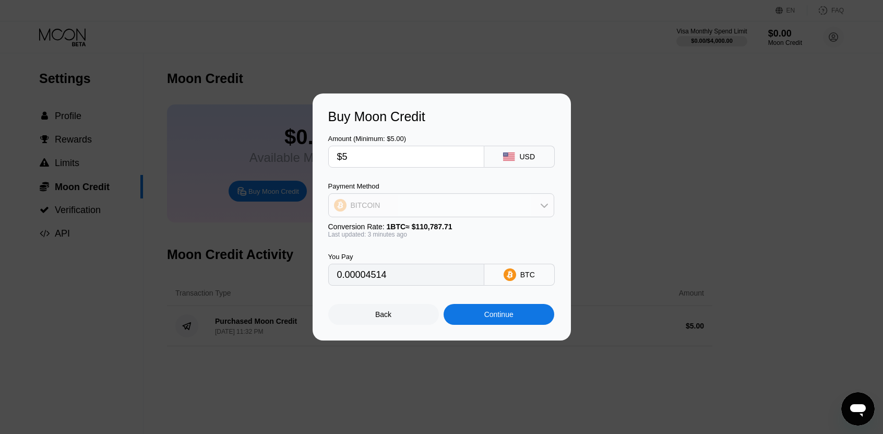
click at [360, 205] on div "BITCOIN" at bounding box center [366, 205] width 30 height 8
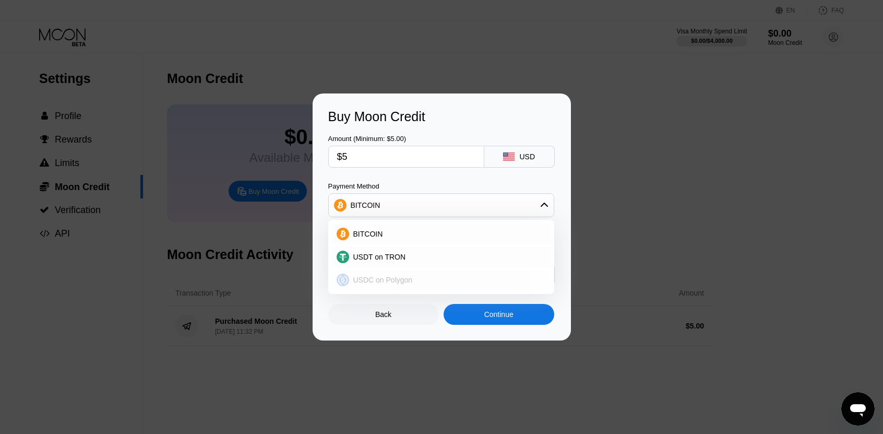
click at [373, 276] on span "USDC on Polygon" at bounding box center [383, 280] width 60 height 8
type input "5.00000000"
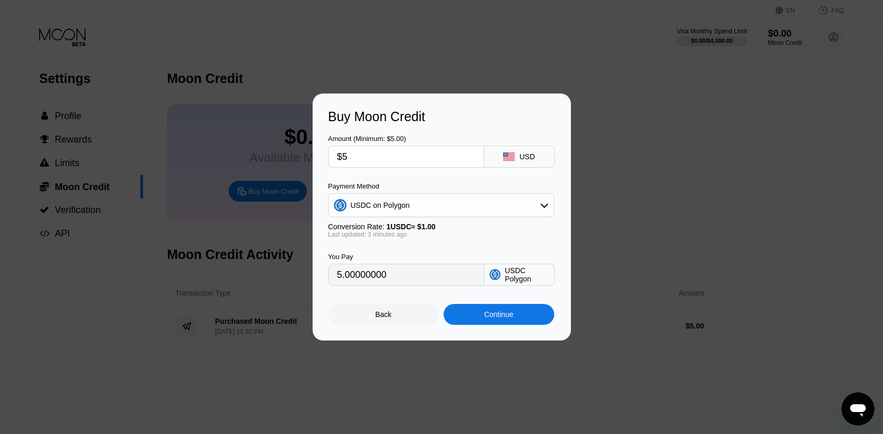
click at [507, 318] on div "Continue" at bounding box center [498, 314] width 29 height 8
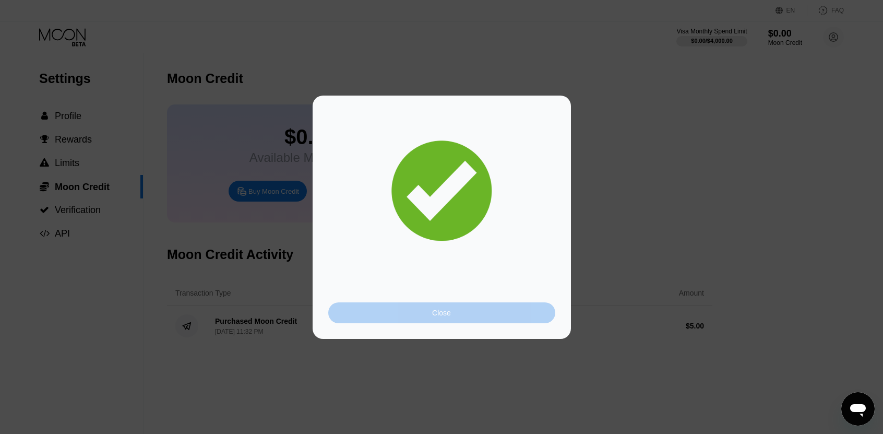
click at [433, 314] on div "Close" at bounding box center [441, 312] width 19 height 8
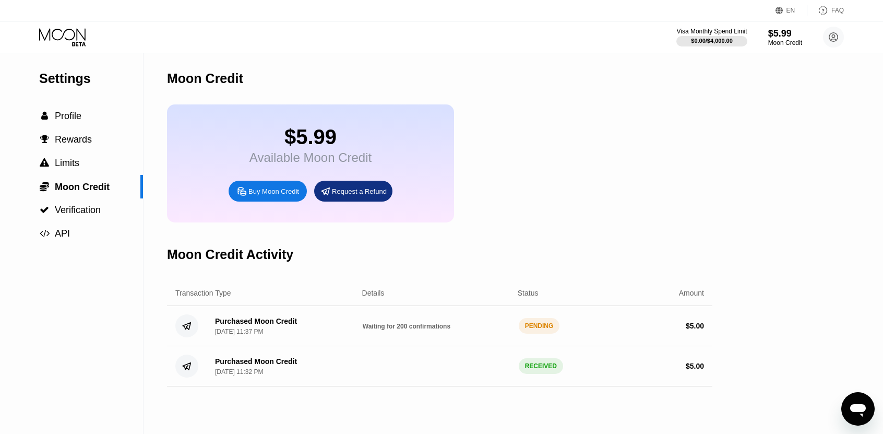
click at [57, 245] on div " API" at bounding box center [71, 233] width 143 height 23
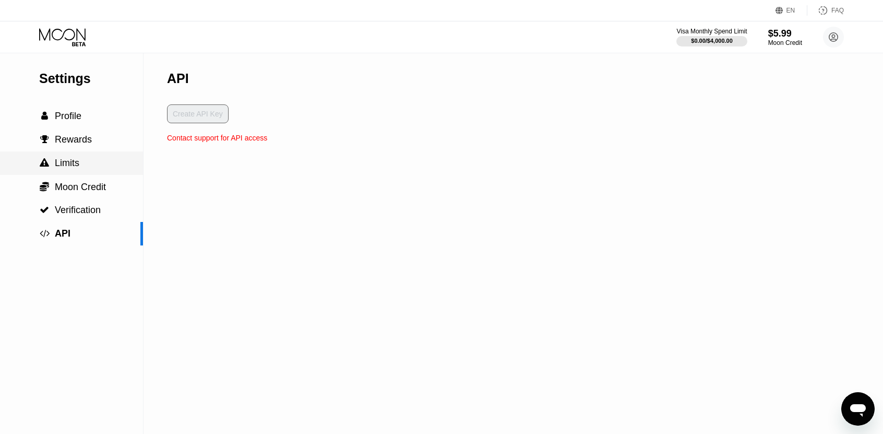
click at [67, 168] on span "Limits" at bounding box center [67, 163] width 25 height 10
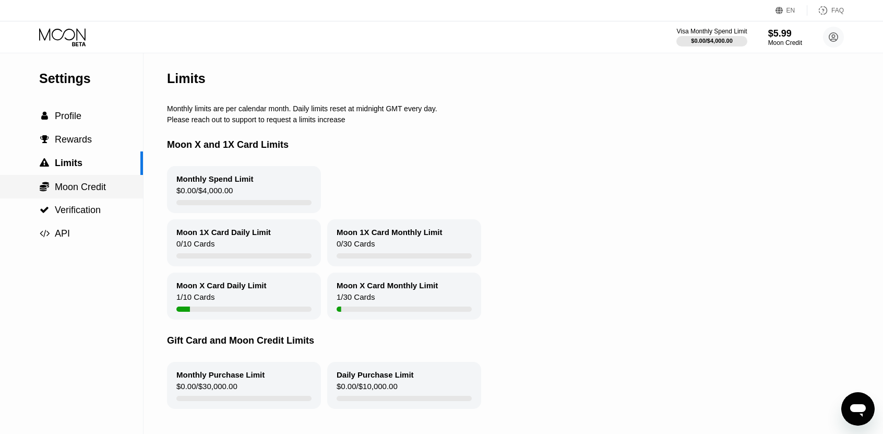
click at [90, 198] on div " Moon Credit" at bounding box center [71, 186] width 143 height 23
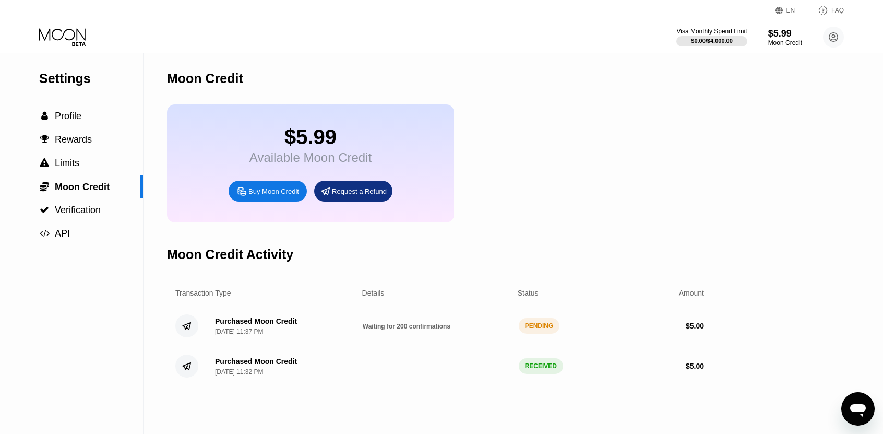
click at [775, 106] on div "Settings  Profile  Rewards  Limits  Moon Credit  Verification  API Moon C…" at bounding box center [441, 243] width 883 height 381
click at [82, 40] on icon at bounding box center [63, 37] width 49 height 18
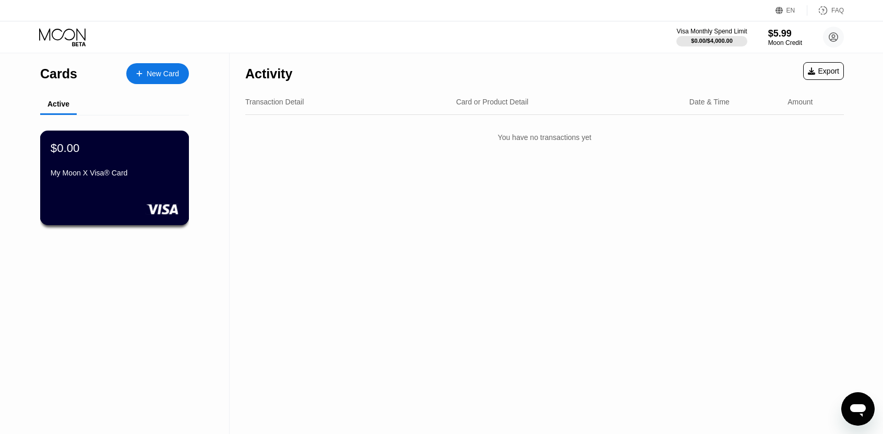
click at [113, 181] on div "My Moon X Visa® Card" at bounding box center [115, 175] width 128 height 13
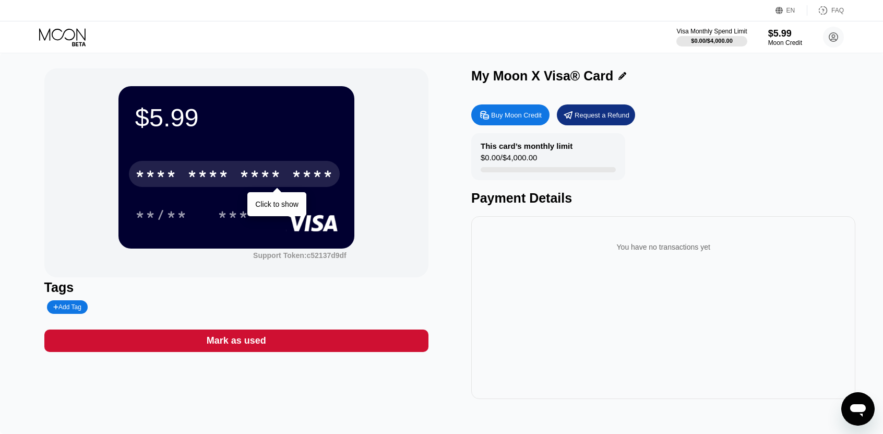
click at [267, 177] on div "* * * *" at bounding box center [261, 175] width 42 height 17
click at [238, 172] on div "* * * * * * * * * * * * 4011" at bounding box center [234, 174] width 211 height 26
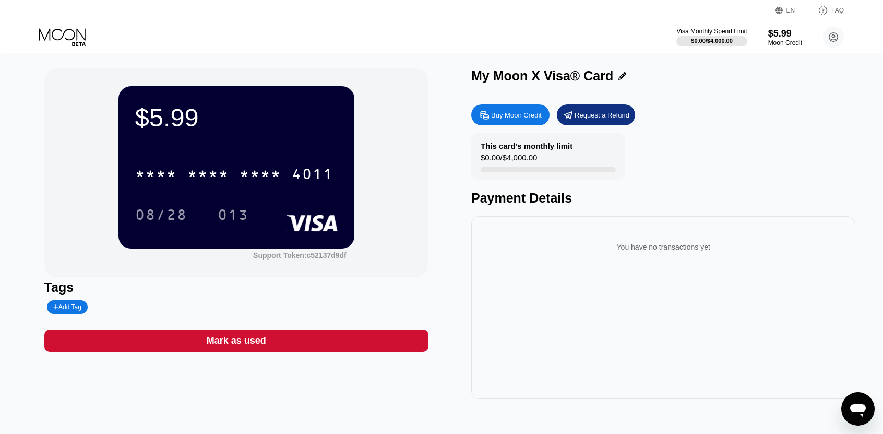
click at [231, 115] on div "$5.99" at bounding box center [236, 117] width 203 height 29
click at [505, 116] on div "Buy Moon Credit" at bounding box center [516, 115] width 51 height 9
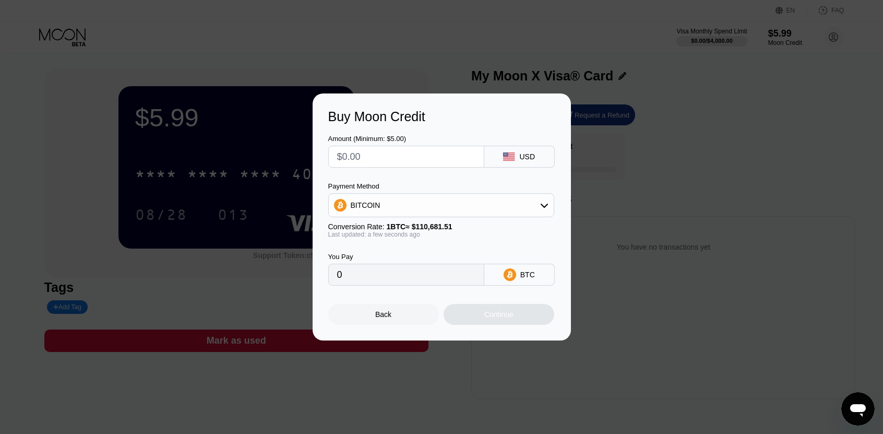
click at [602, 124] on div "Buy Moon Credit Amount (Minimum: $5.00) USD Payment Method BITCOIN Conversion R…" at bounding box center [441, 216] width 883 height 247
click at [664, 143] on div "Buy Moon Credit Amount (Minimum: $5.00) USD Payment Method BITCOIN Conversion R…" at bounding box center [441, 216] width 883 height 247
click at [689, 93] on div "Buy Moon Credit Amount (Minimum: $5.00) USD Payment Method BITCOIN Conversion R…" at bounding box center [441, 216] width 883 height 247
click at [369, 315] on div "Back" at bounding box center [383, 314] width 111 height 21
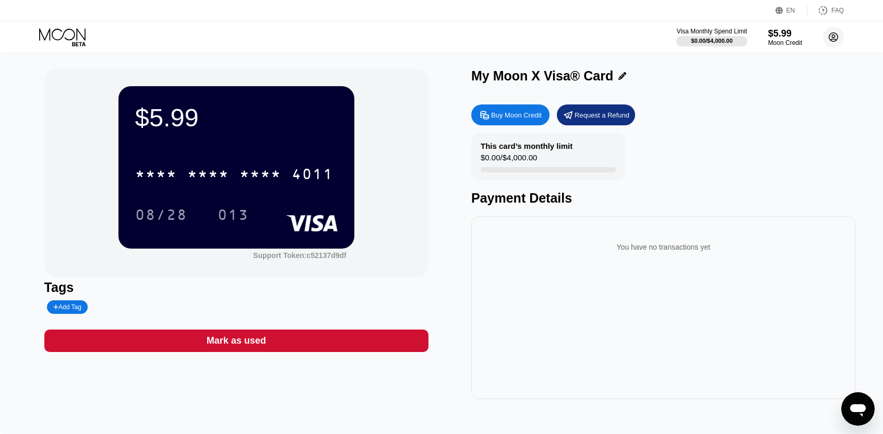
click at [834, 36] on circle at bounding box center [833, 37] width 21 height 21
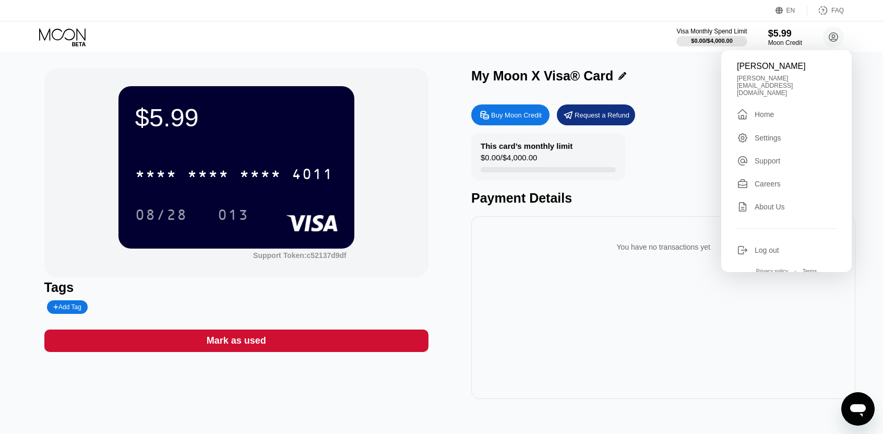
click at [326, 301] on div "Tags Add Tag" at bounding box center [236, 297] width 384 height 34
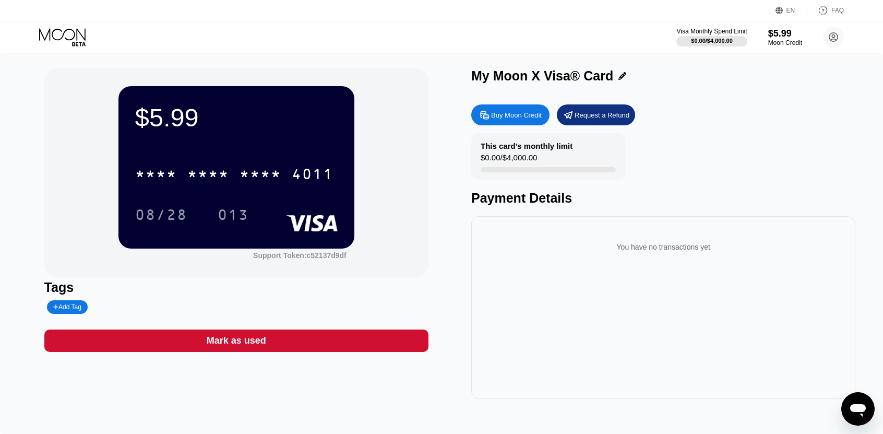
click at [216, 110] on div "$5.99" at bounding box center [236, 117] width 203 height 29
click at [536, 205] on div "Payment Details" at bounding box center [663, 198] width 384 height 15
click at [512, 157] on div "$0.00 / $4,000.00" at bounding box center [509, 160] width 56 height 14
click at [167, 115] on div "$5.99" at bounding box center [236, 117] width 203 height 29
click at [54, 42] on icon at bounding box center [63, 37] width 49 height 18
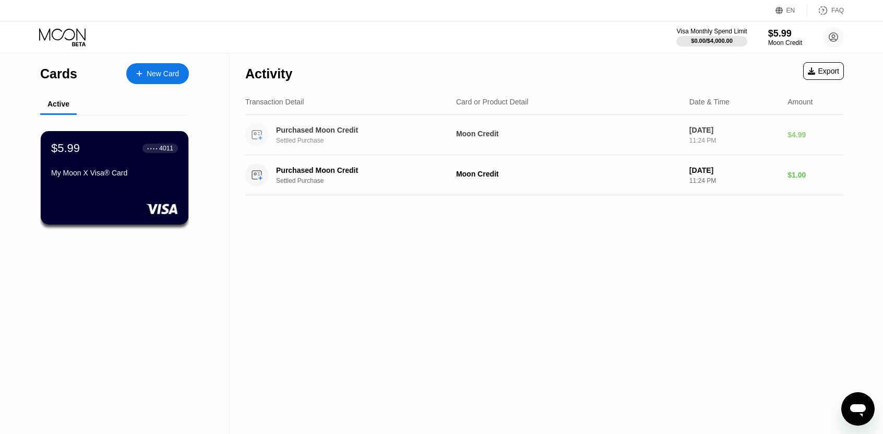
click at [340, 134] on div "Purchased Moon Credit" at bounding box center [361, 130] width 170 height 8
click at [317, 172] on div "Purchased Moon Credit" at bounding box center [361, 170] width 170 height 8
click at [777, 31] on div "$5.99" at bounding box center [785, 33] width 35 height 11
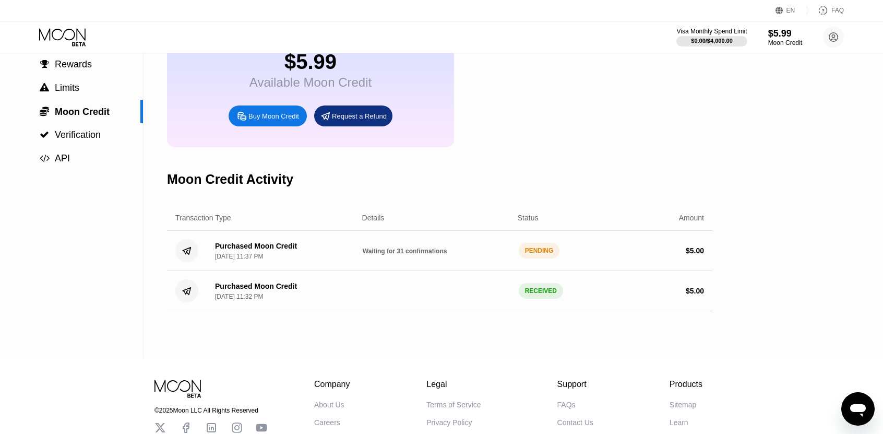
scroll to position [104, 0]
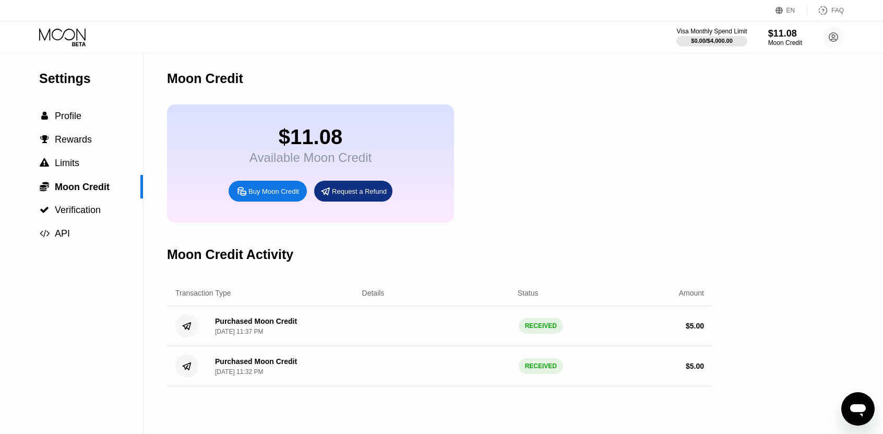
click at [601, 104] on div "Moon Credit" at bounding box center [439, 79] width 545 height 52
click at [733, 36] on div at bounding box center [712, 41] width 72 height 10
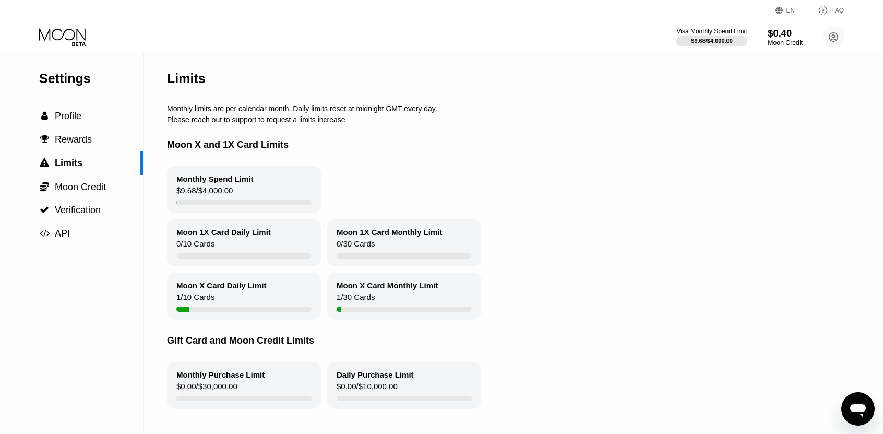
click at [771, 36] on div "$0.40" at bounding box center [785, 33] width 35 height 11
